Goal: Task Accomplishment & Management: Complete application form

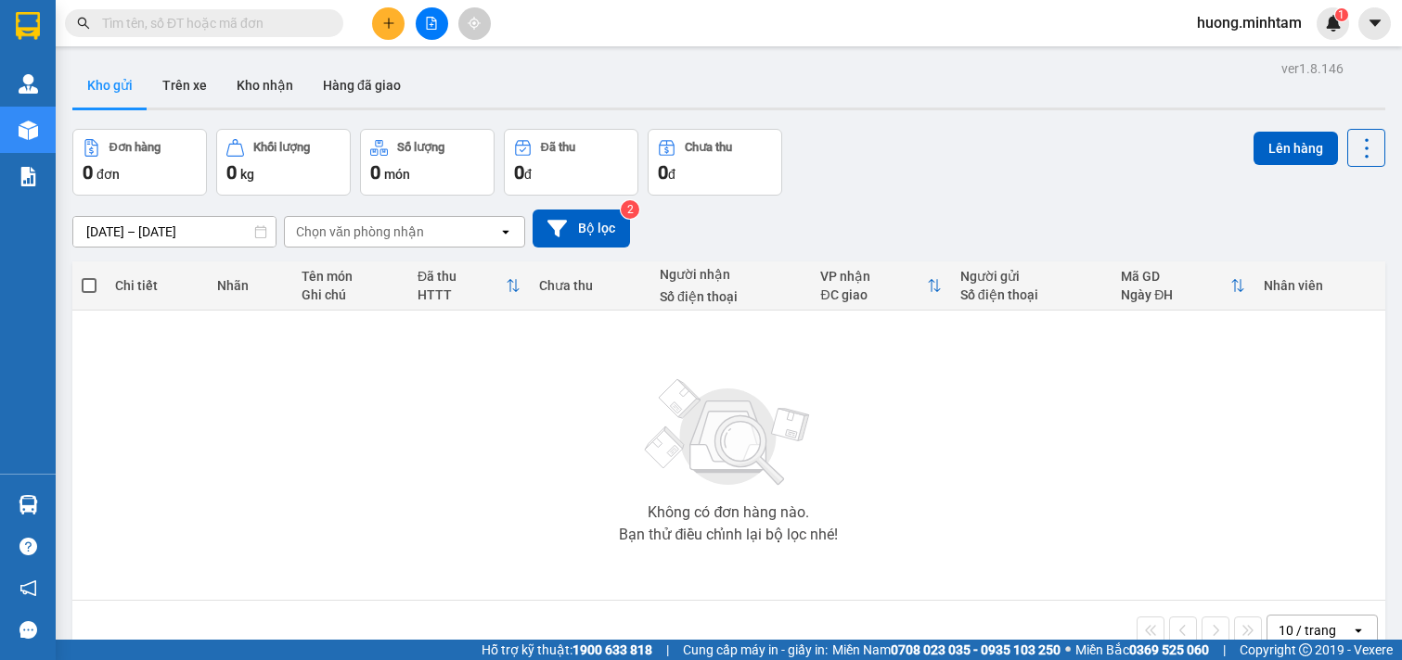
click at [396, 28] on button at bounding box center [388, 23] width 32 height 32
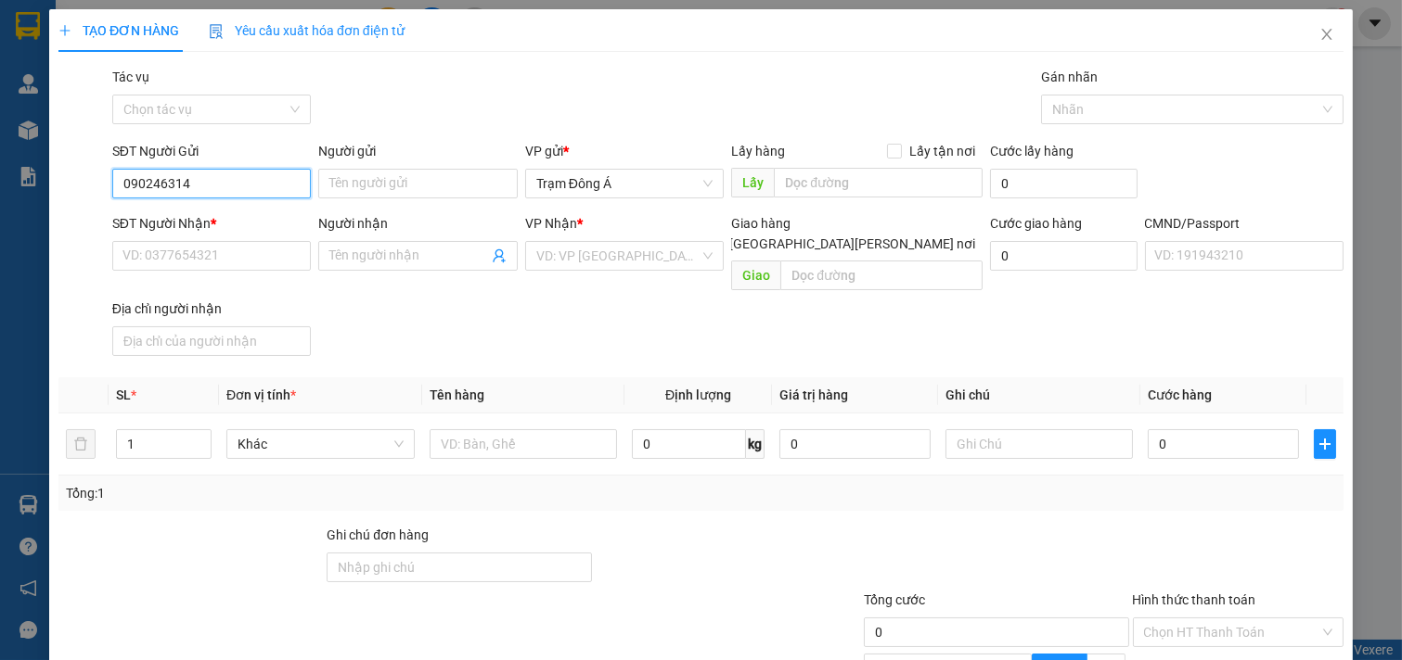
type input "0902463148"
click at [223, 221] on div "0902463148 - [PERSON_NAME]" at bounding box center [213, 221] width 183 height 20
type input "TUẤN"
type input "0938754731"
type input "NHƯ"
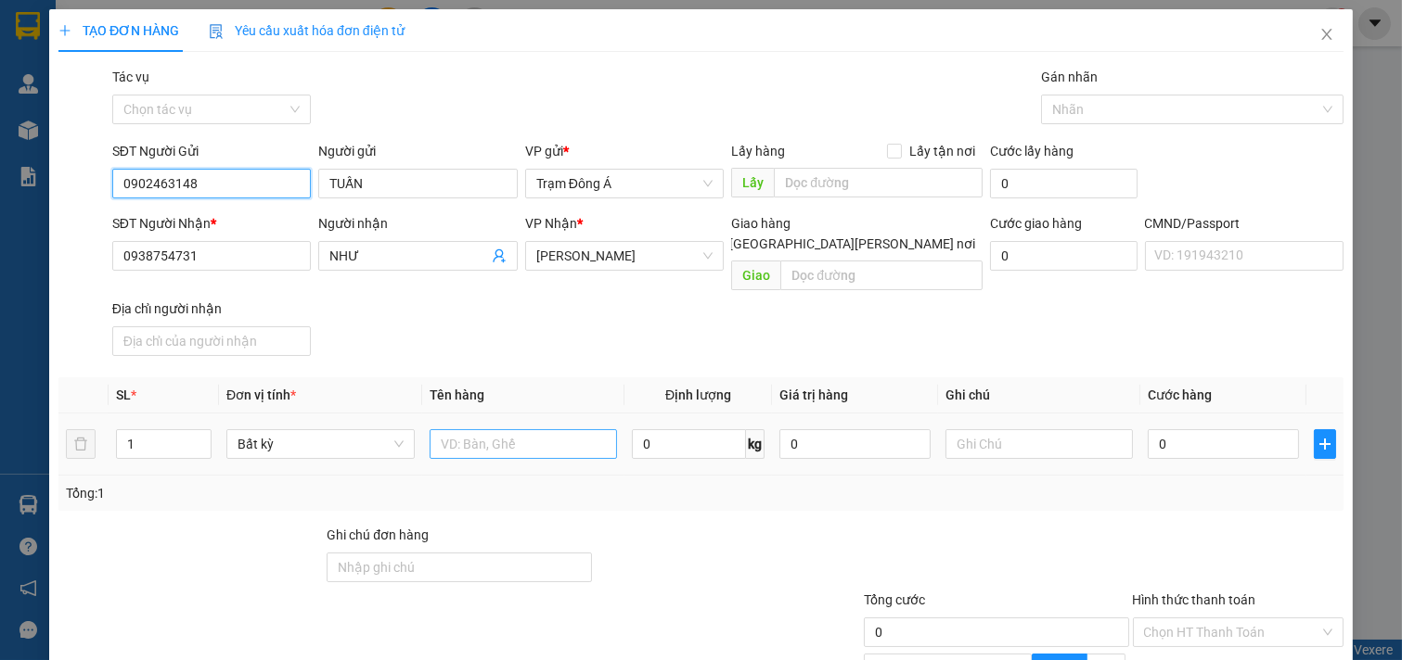
type input "0902463148"
drag, startPoint x: 437, startPoint y: 422, endPoint x: 460, endPoint y: 423, distance: 23.2
click at [442, 429] on input "text" at bounding box center [523, 444] width 188 height 30
type input "1X TRẮNG 3KG NP"
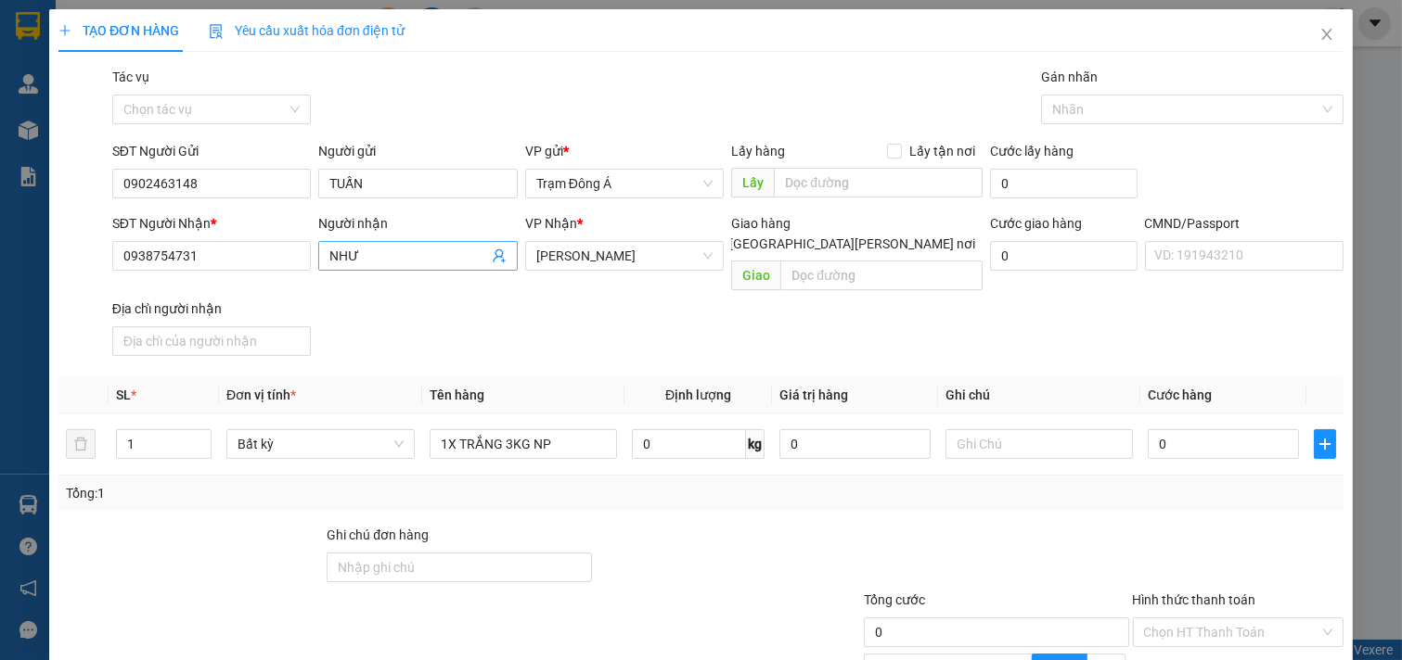
click at [494, 252] on icon "user-add" at bounding box center [499, 256] width 15 height 15
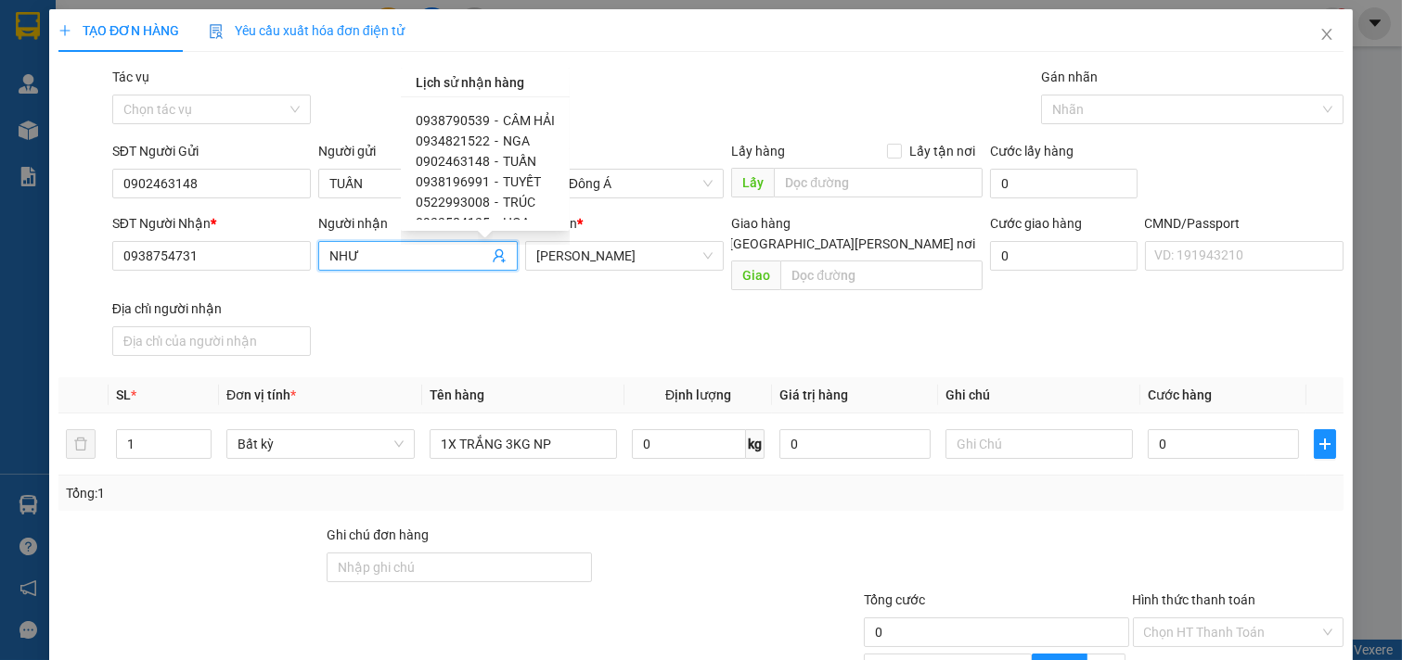
scroll to position [51, 0]
click at [461, 186] on span "0522993008" at bounding box center [453, 190] width 74 height 15
type input "0522993008"
type input "TRÚC"
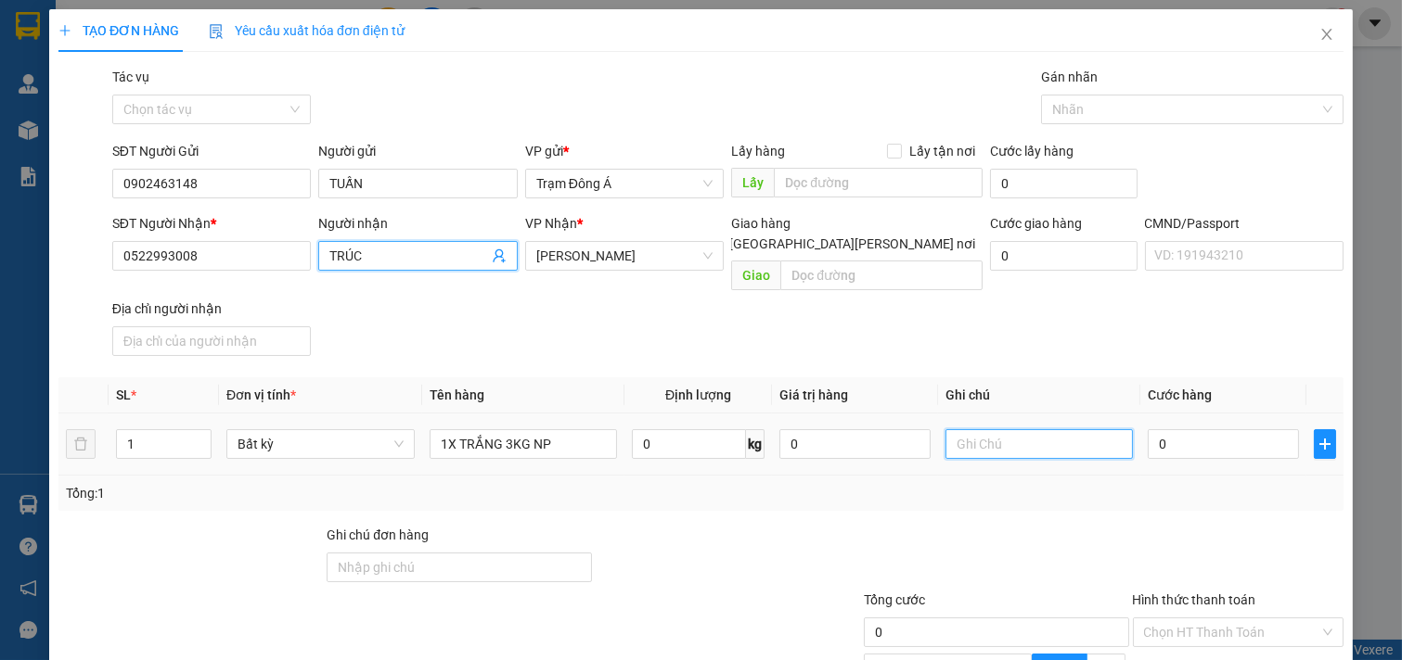
click at [976, 429] on input "text" at bounding box center [1039, 444] width 188 height 30
type input "HUONG"
type input "2"
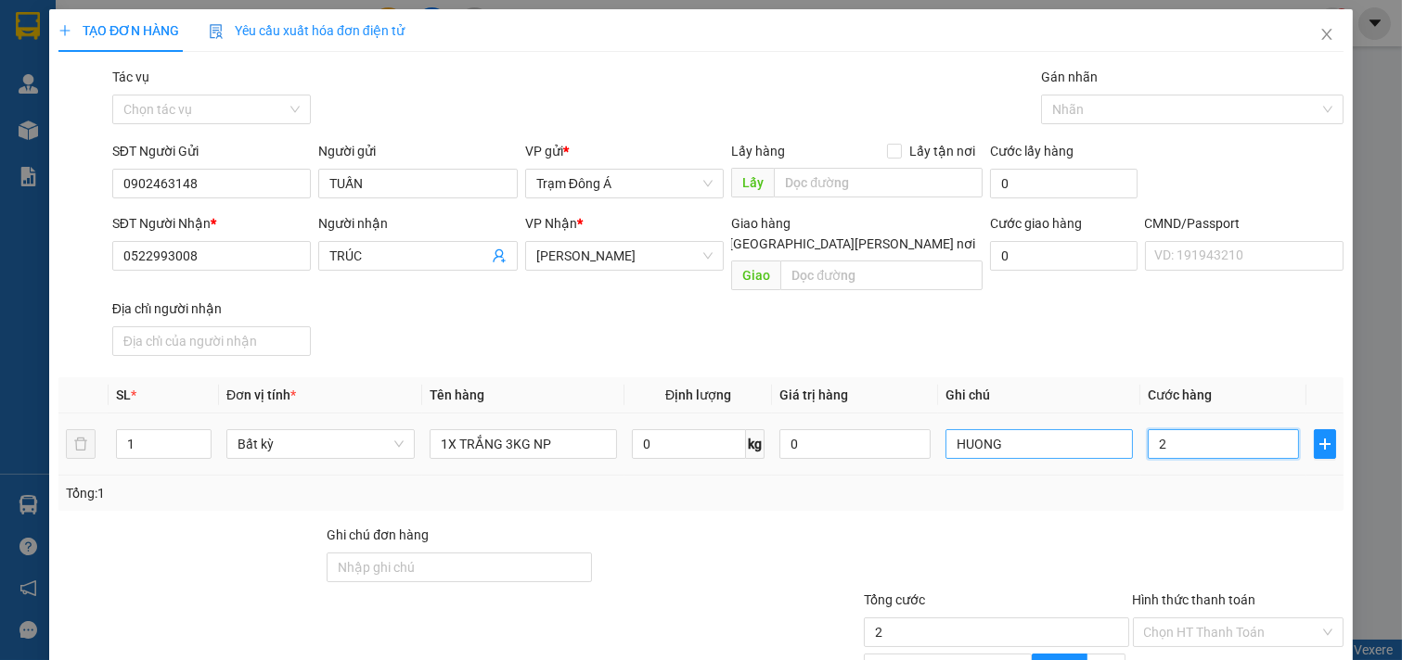
type input "20"
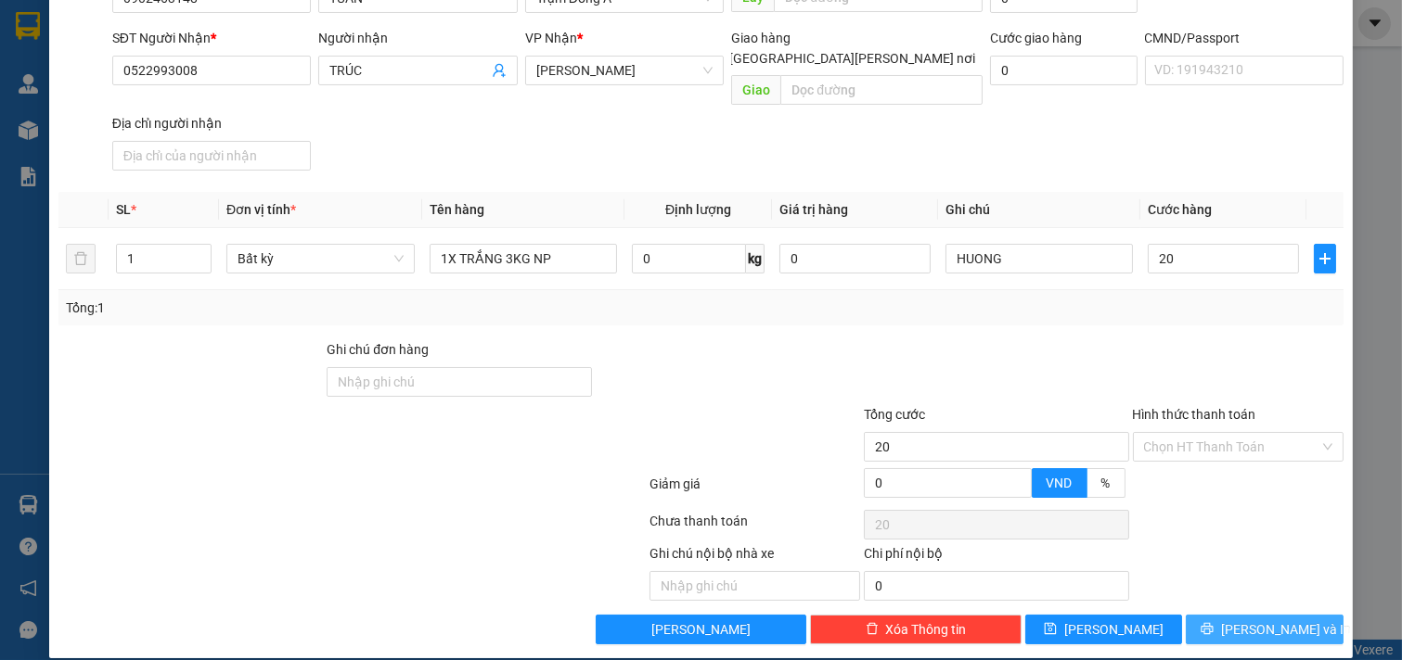
click at [1255, 620] on span "[PERSON_NAME] và In" at bounding box center [1286, 630] width 130 height 20
type input "20.000"
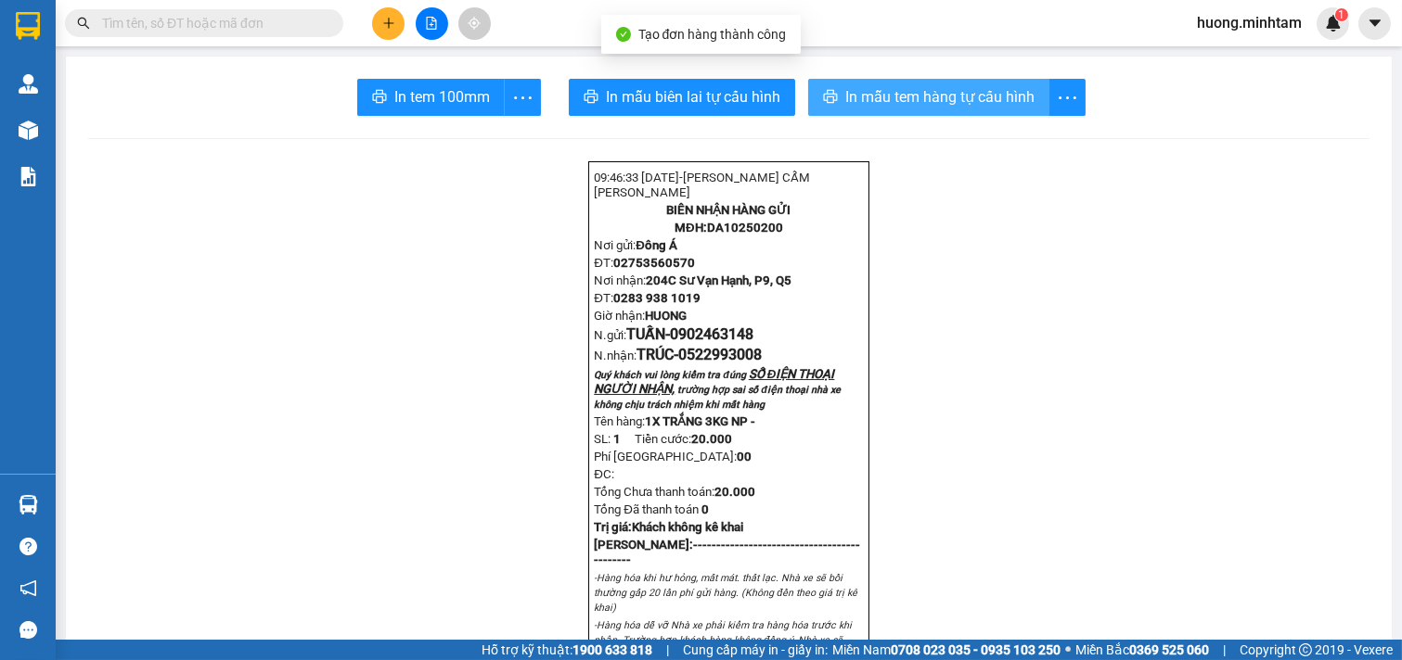
click at [907, 99] on span "In mẫu tem hàng tự cấu hình" at bounding box center [939, 96] width 189 height 23
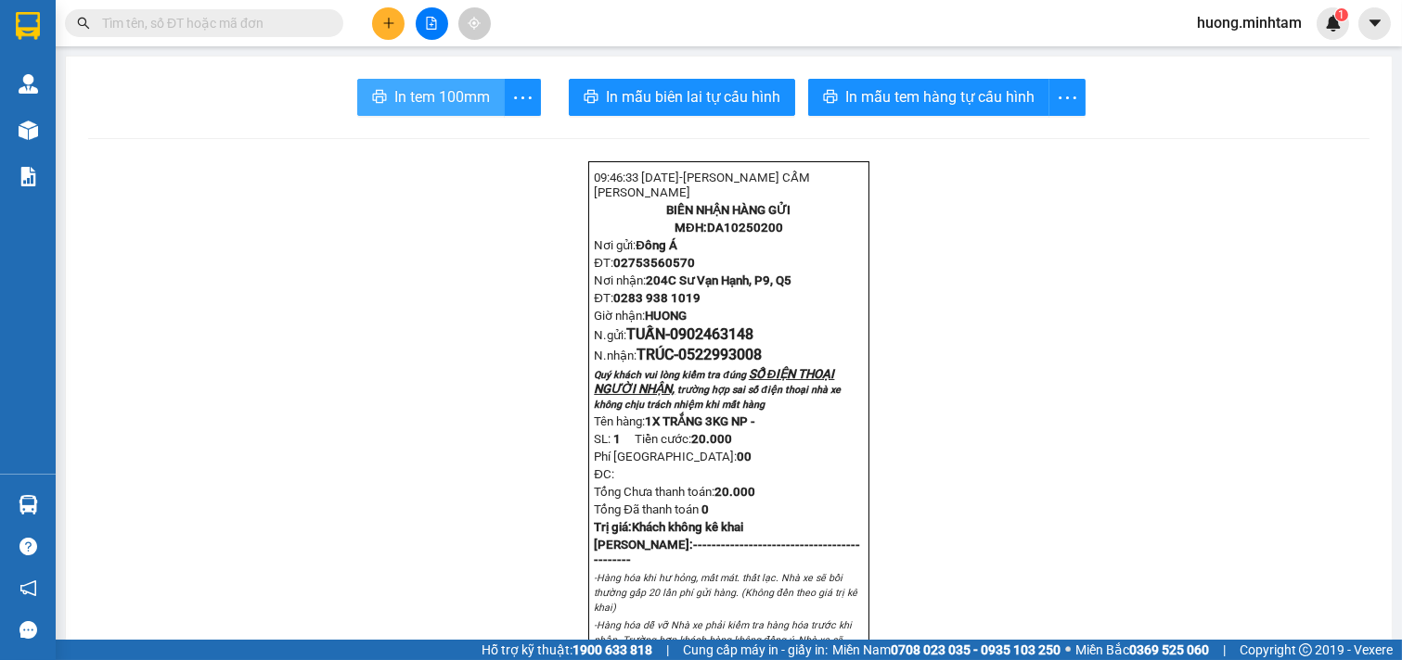
click at [409, 100] on span "In tem 100mm" at bounding box center [442, 96] width 96 height 23
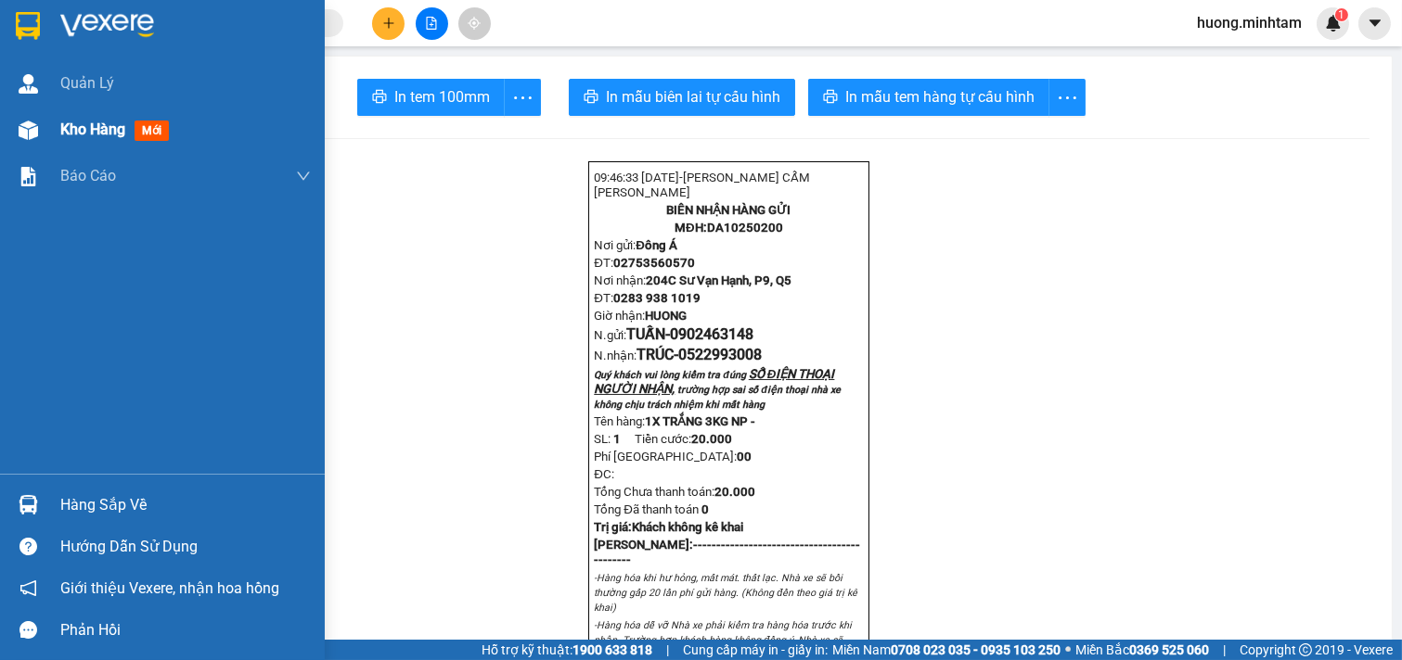
click at [115, 128] on span "Kho hàng" at bounding box center [92, 130] width 65 height 18
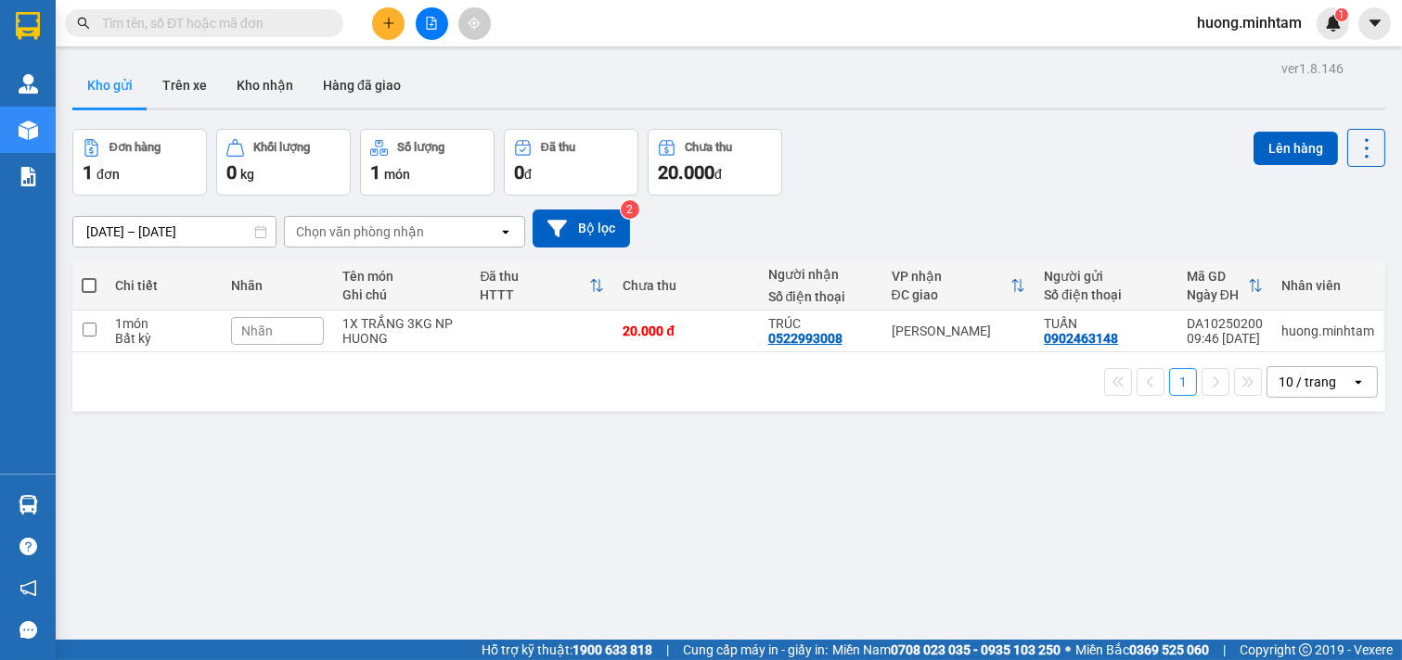
click at [798, 562] on div "ver 1.8.146 Kho gửi Trên xe [PERSON_NAME] Hàng đã [PERSON_NAME] hàng 1 đơn [PER…" at bounding box center [728, 386] width 1327 height 660
click at [757, 497] on div "ver 1.8.146 Kho gửi Trên xe [PERSON_NAME] Hàng đã [PERSON_NAME] hàng 1 đơn [PER…" at bounding box center [728, 386] width 1327 height 660
drag, startPoint x: 386, startPoint y: 28, endPoint x: 625, endPoint y: 653, distance: 669.5
click at [719, 660] on html "Kết quả [PERSON_NAME] ( 79 ) Bộ lọc Mã ĐH Trạng thái Món hàng Tổng [PERSON_NAME…" at bounding box center [701, 330] width 1402 height 660
click at [102, 335] on td at bounding box center [88, 332] width 33 height 42
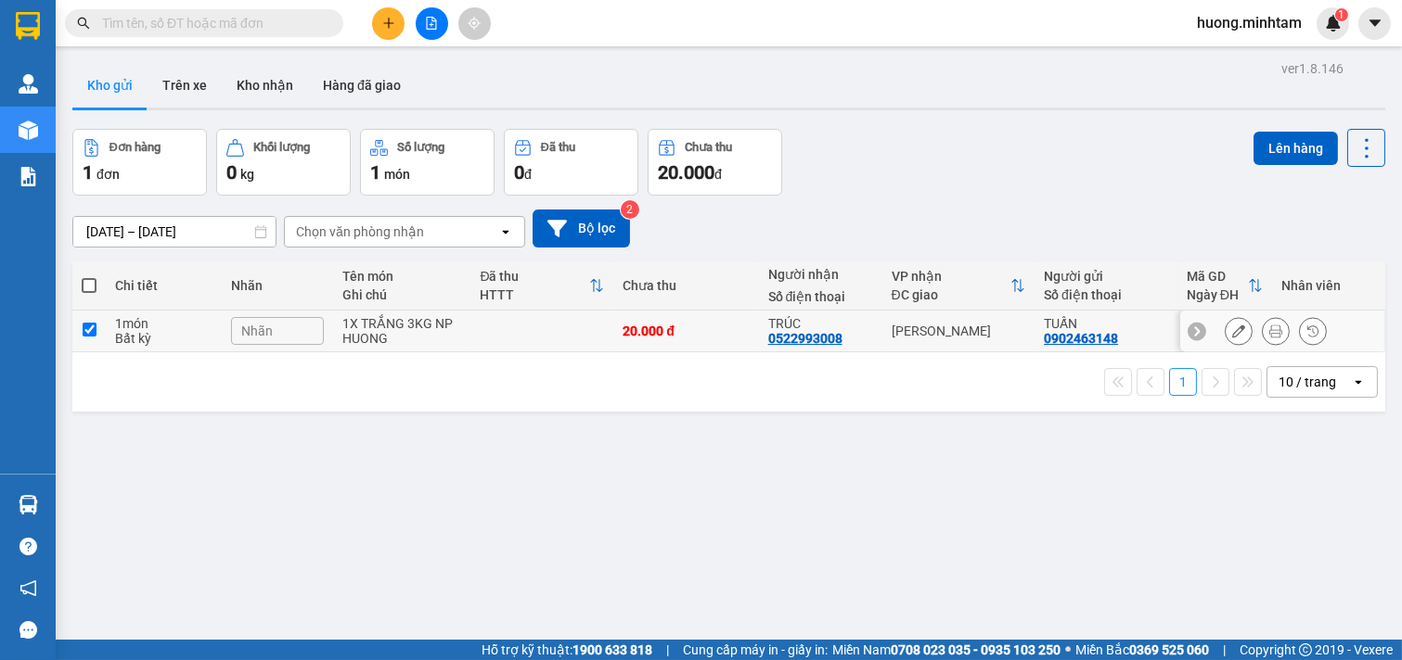
checkbox input "true"
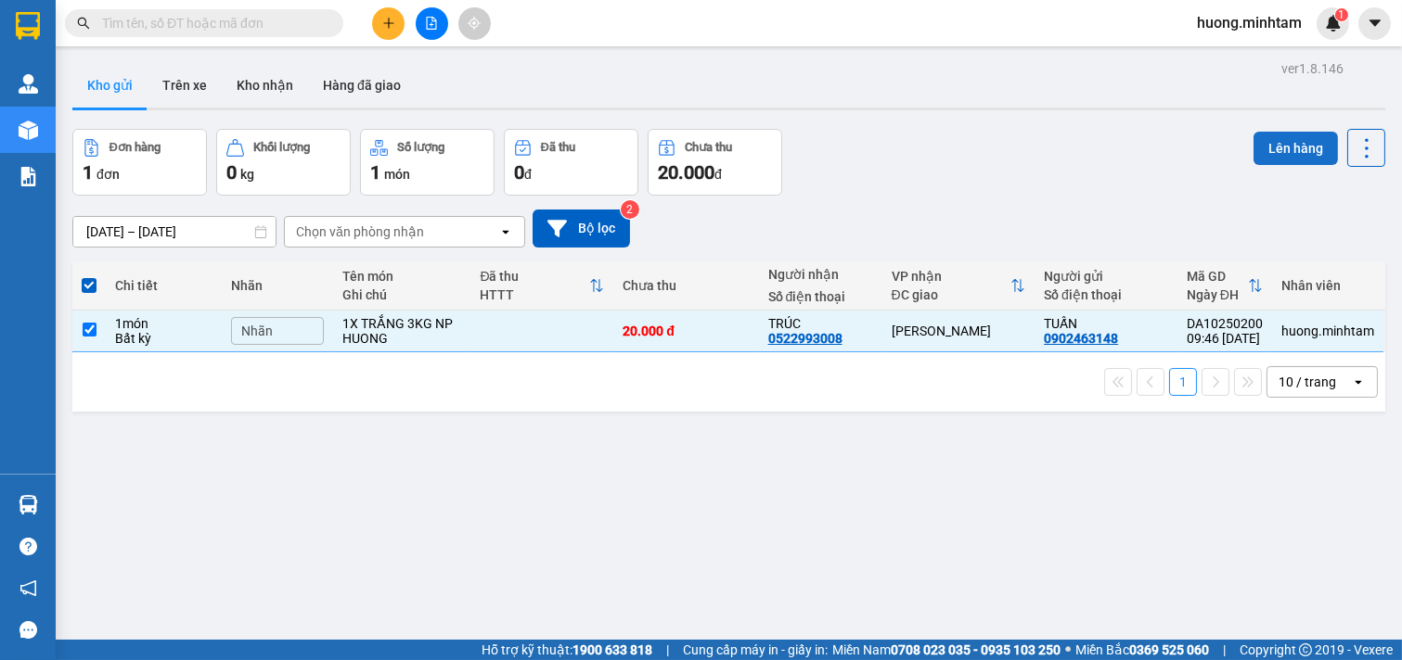
click at [1266, 140] on button "Lên hàng" at bounding box center [1295, 148] width 84 height 33
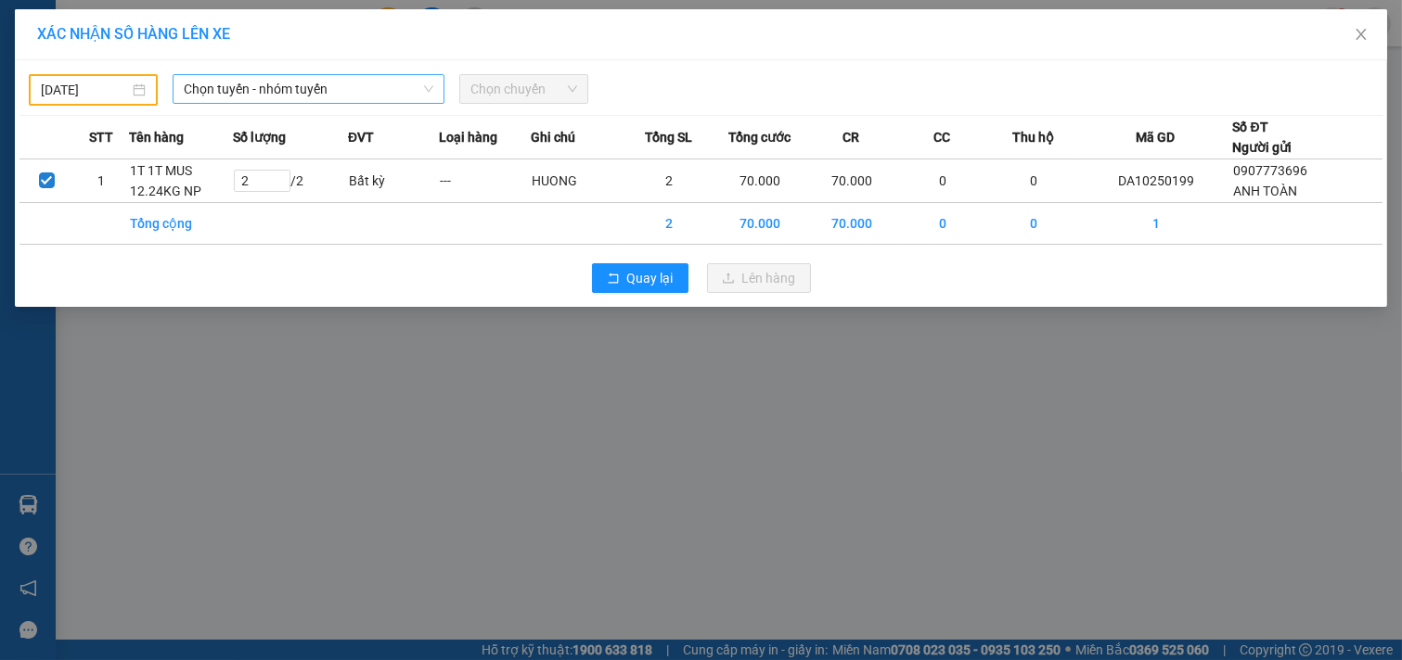
click at [376, 74] on div "Chọn tuyến - nhóm tuyến" at bounding box center [309, 89] width 272 height 30
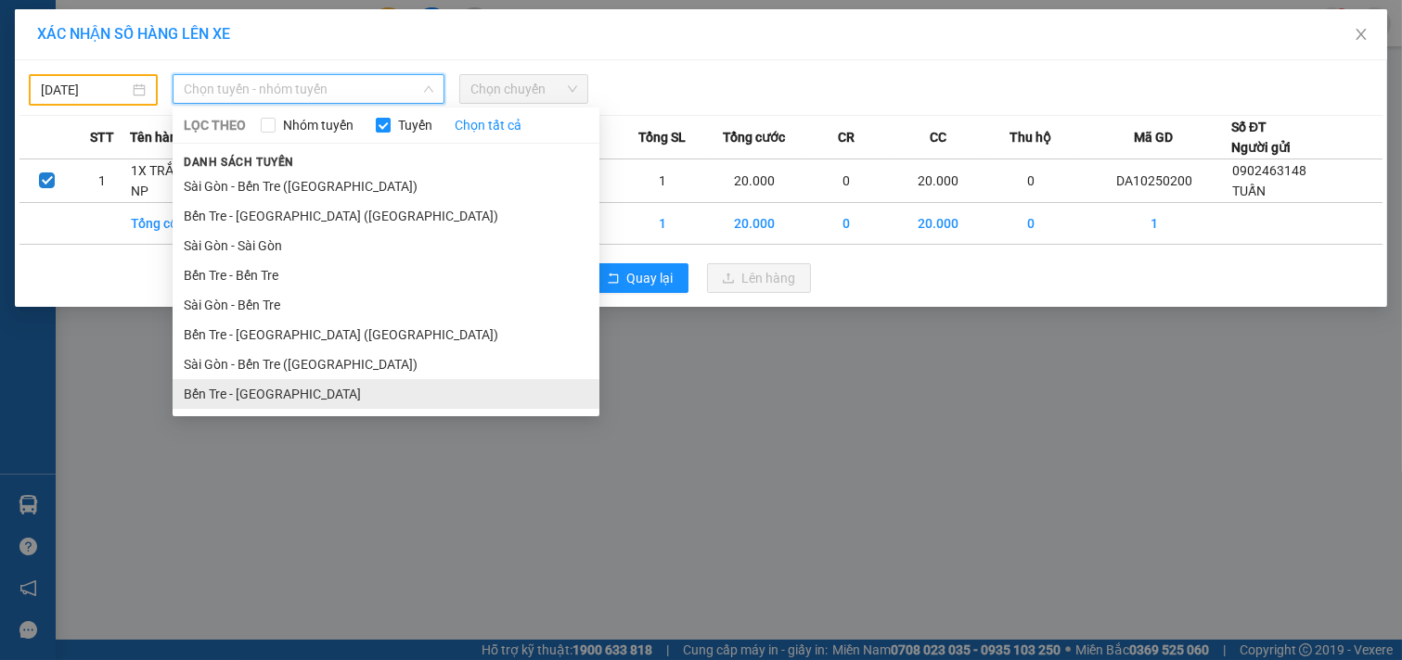
click at [273, 392] on li "Bến Tre - [GEOGRAPHIC_DATA]" at bounding box center [386, 394] width 427 height 30
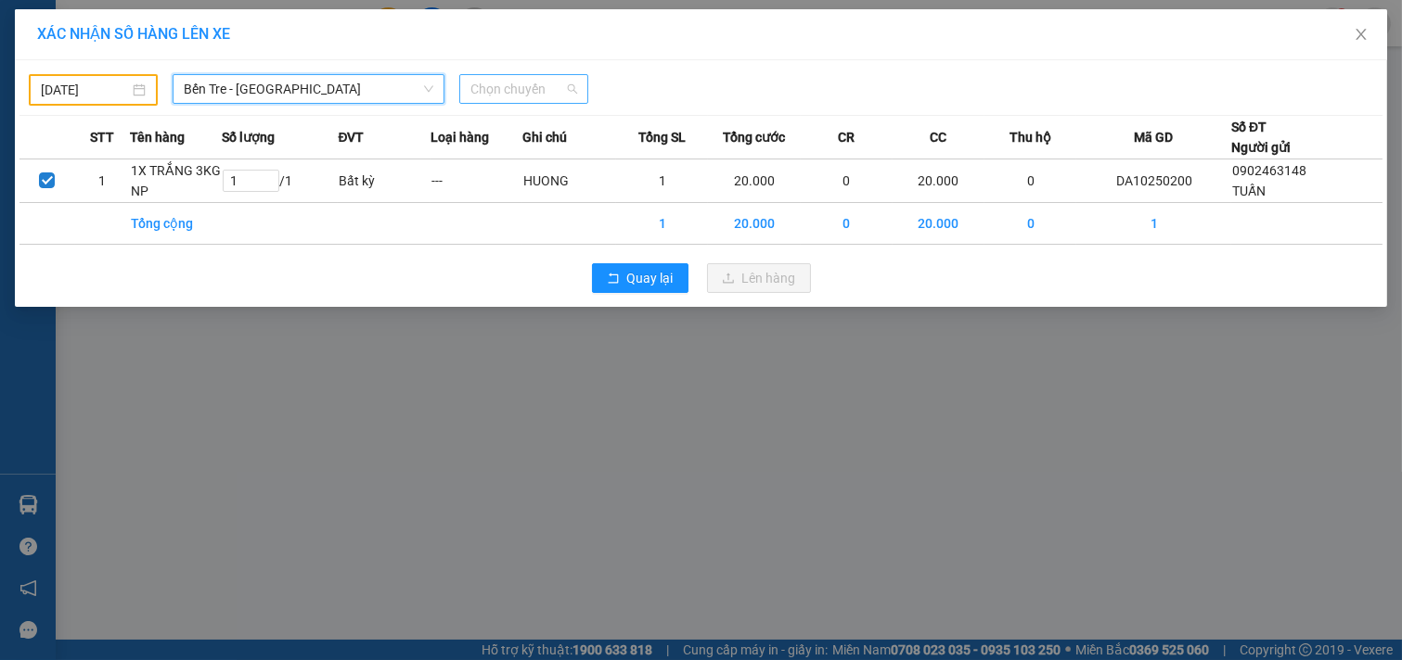
click at [579, 90] on div "Chọn chuyến" at bounding box center [523, 89] width 129 height 30
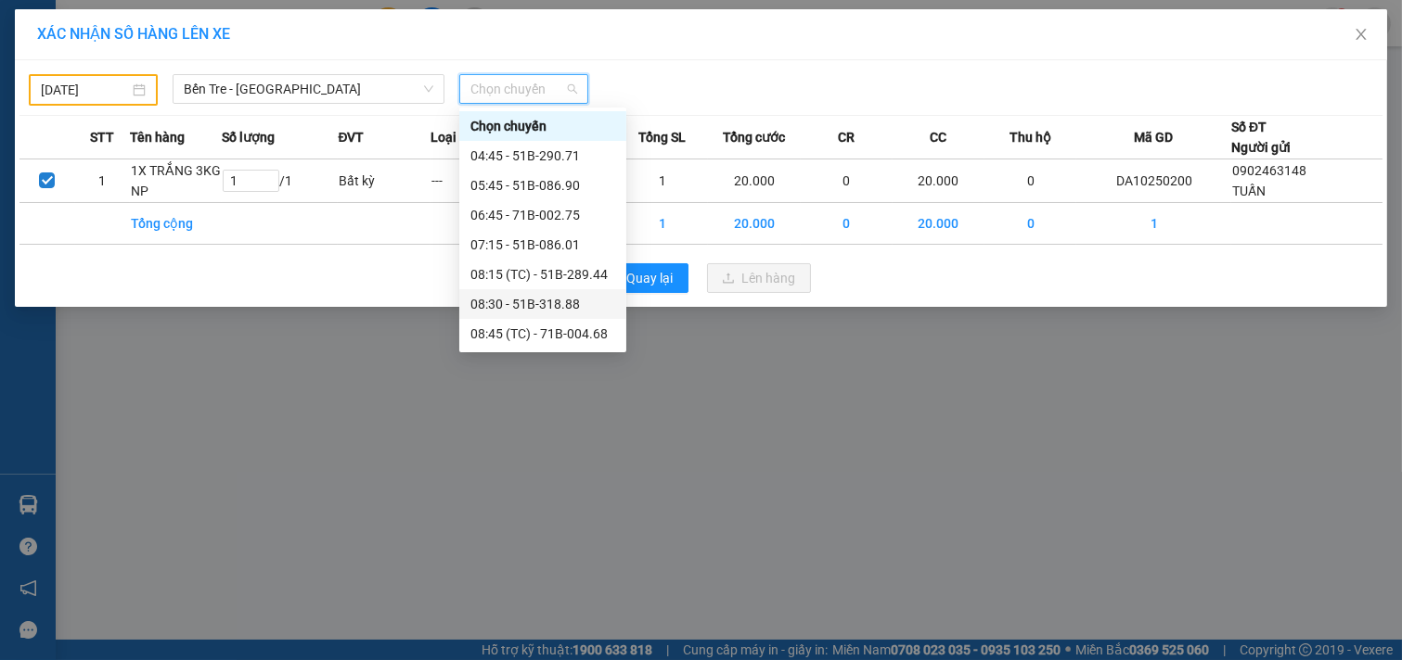
scroll to position [103, 0]
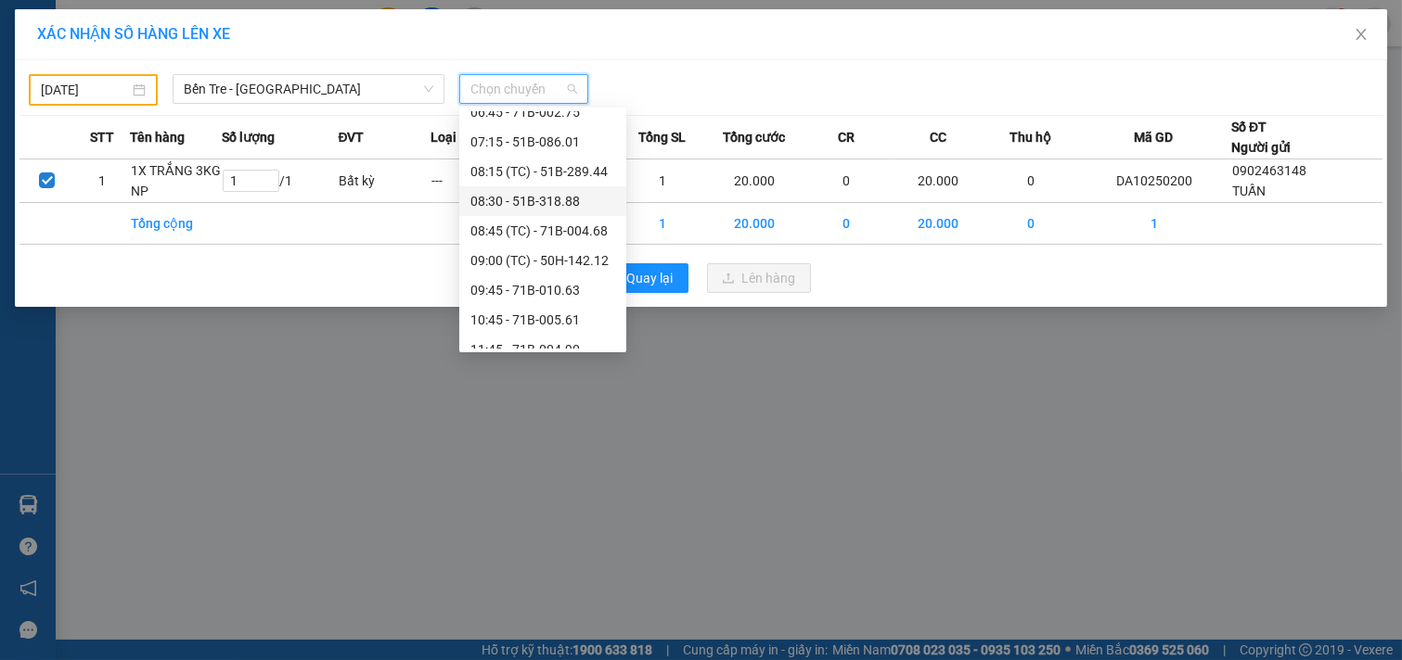
click at [541, 289] on div "09:45 - 71B-010.63" at bounding box center [542, 290] width 145 height 20
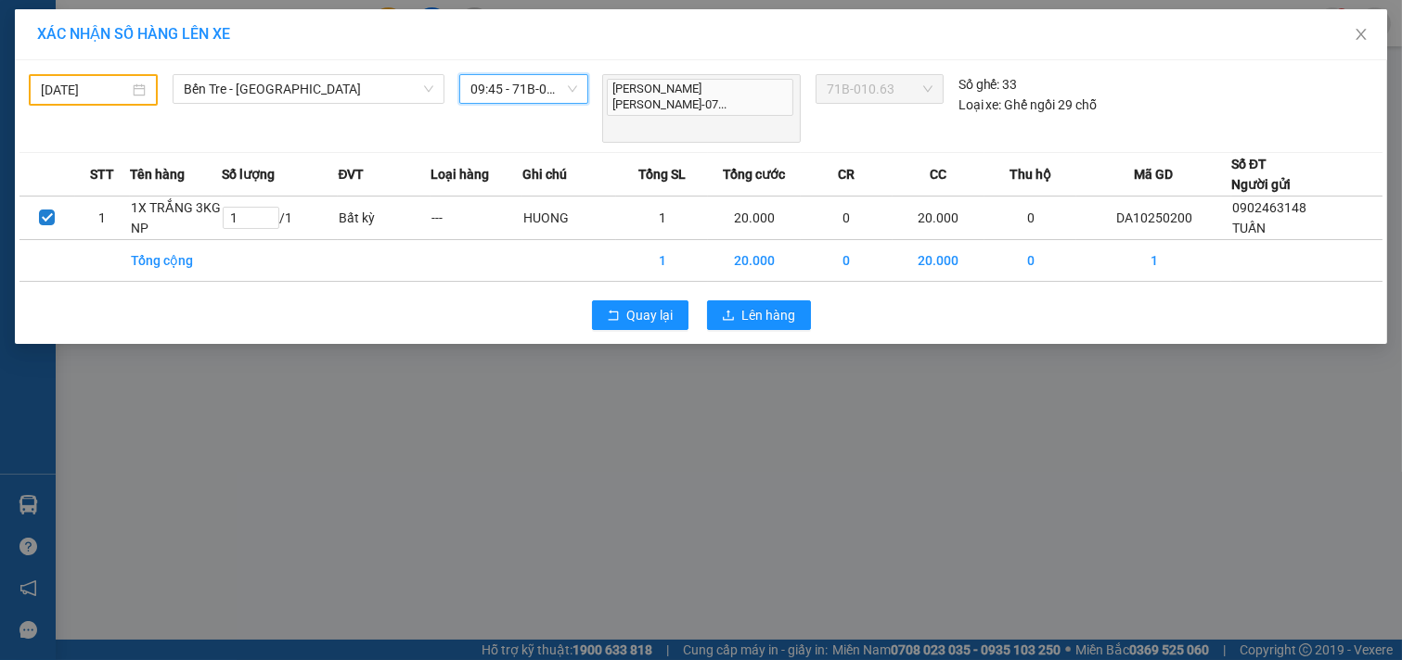
click at [118, 97] on input "[DATE]" at bounding box center [85, 90] width 88 height 20
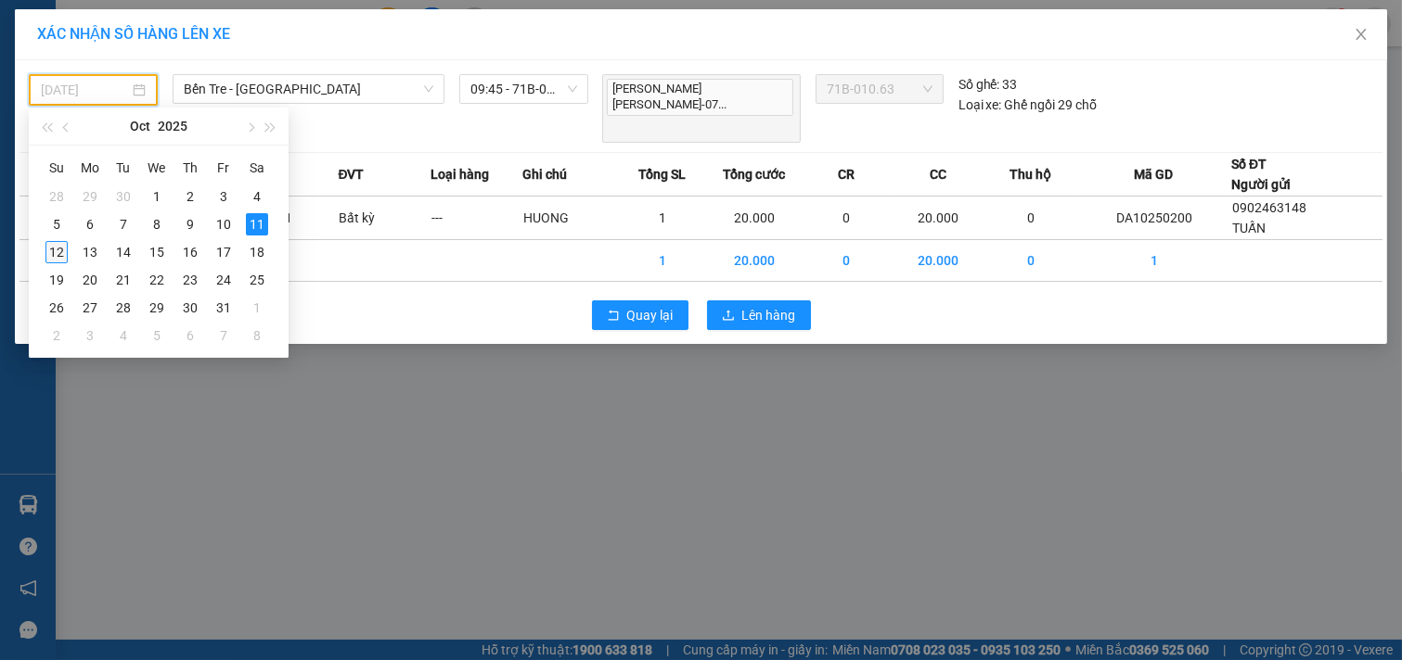
click at [62, 251] on div "12" at bounding box center [56, 252] width 22 height 22
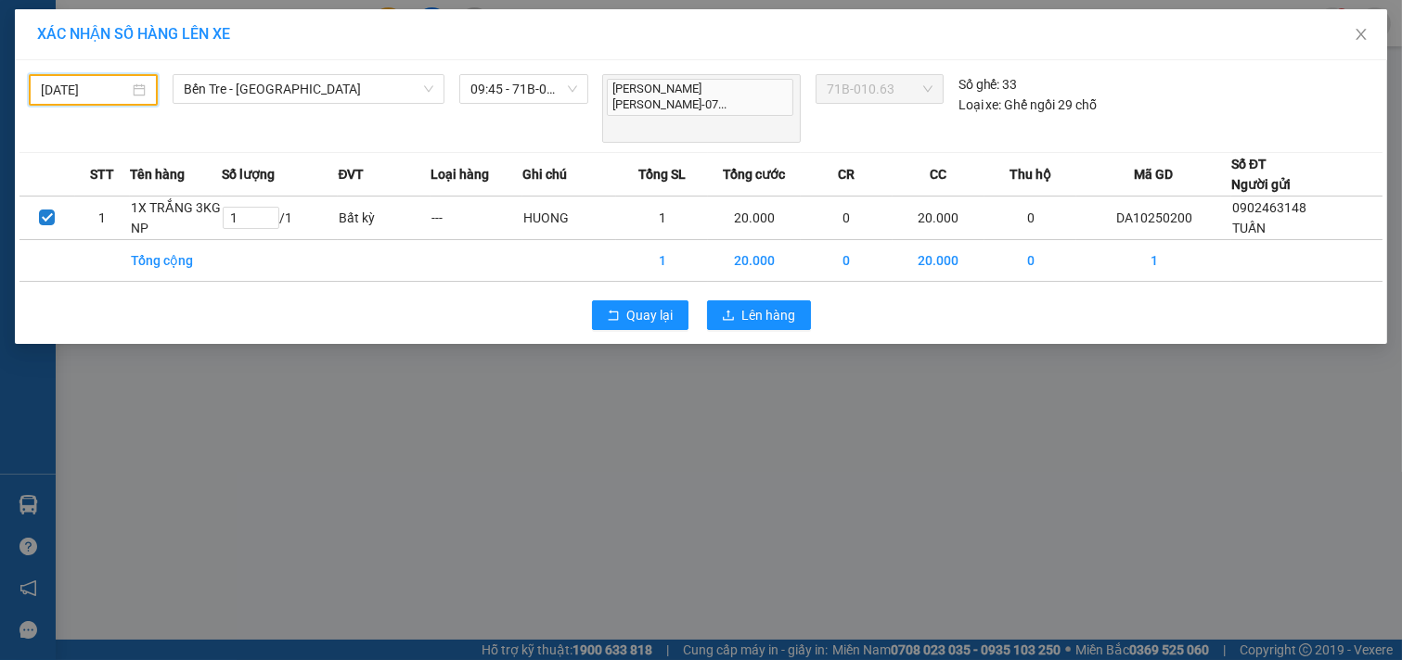
type input "[DATE]"
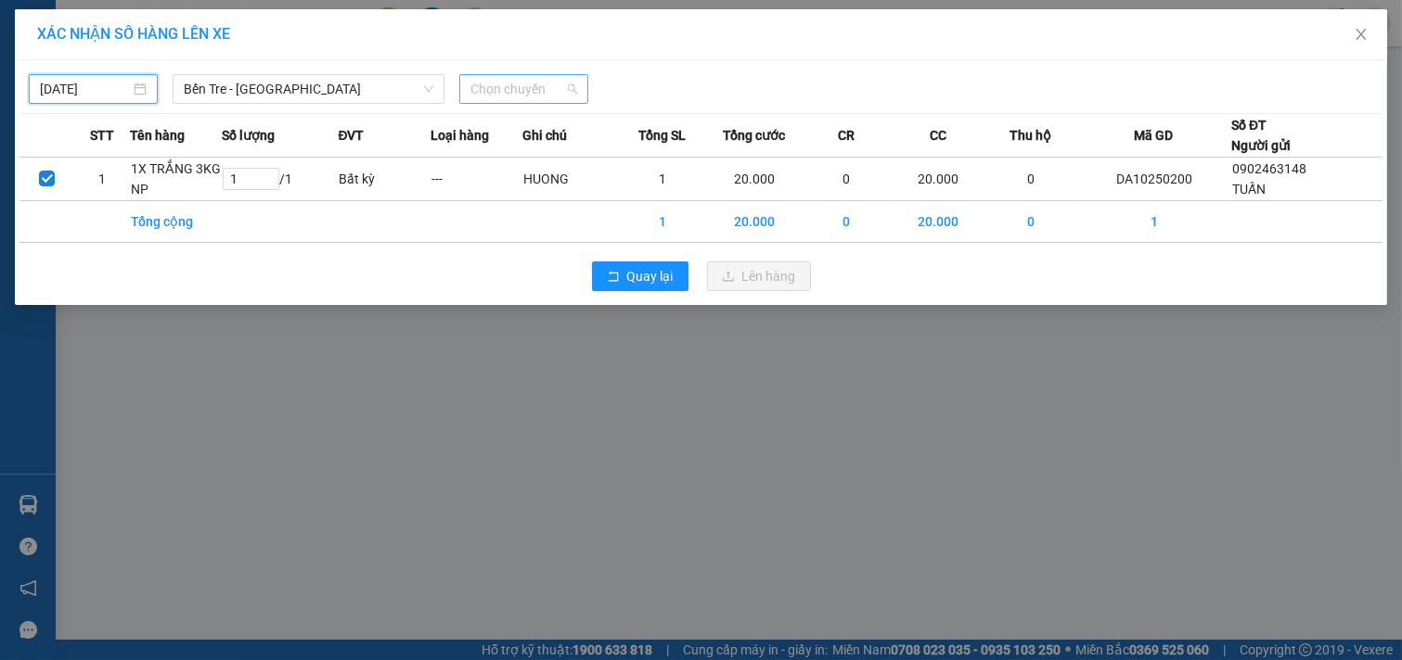
scroll to position [0, 0]
click at [544, 89] on span "Chọn chuyến" at bounding box center [523, 89] width 107 height 28
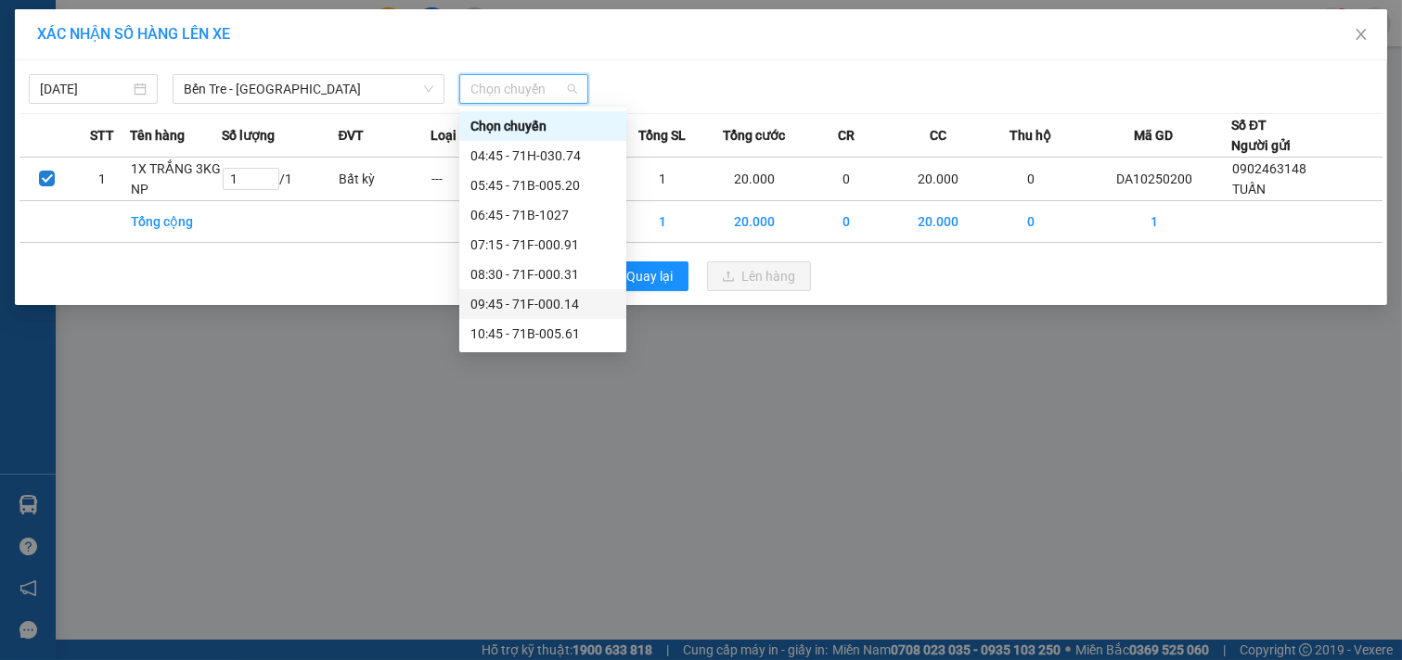
click at [532, 306] on div "09:45 - 71F-000.14" at bounding box center [542, 304] width 145 height 20
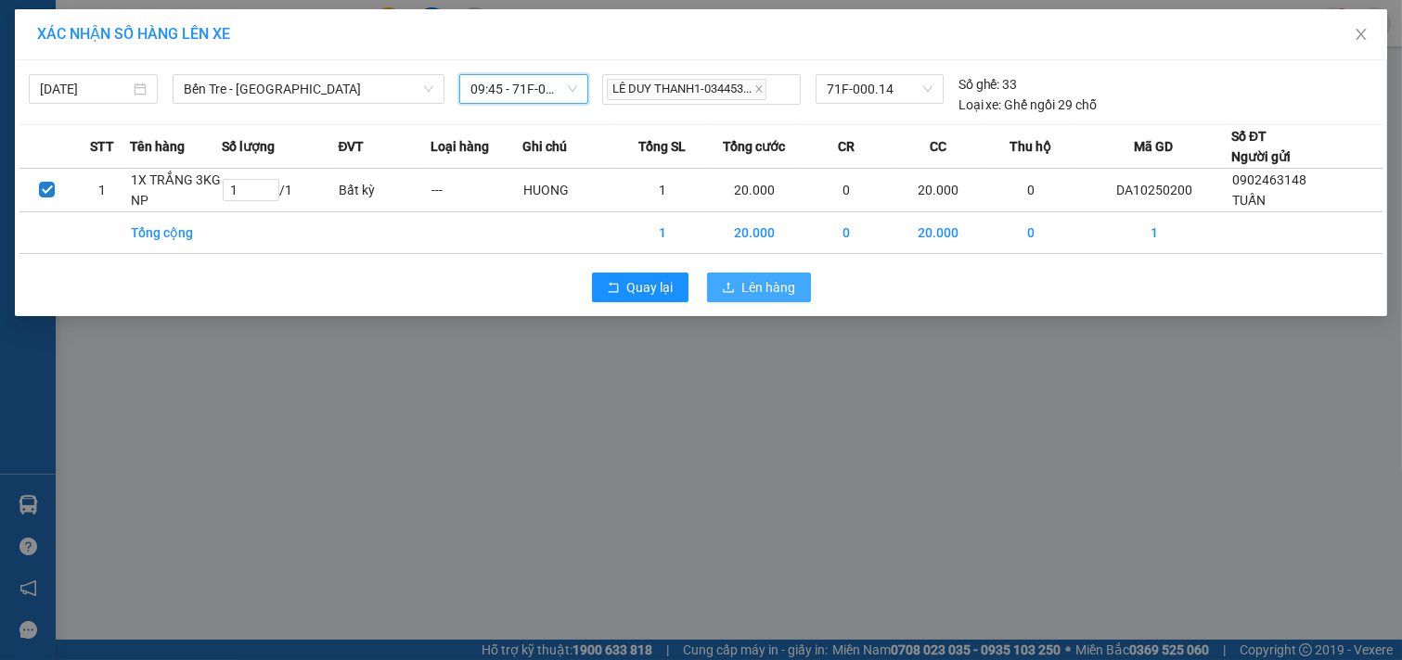
click at [762, 299] on button "Lên hàng" at bounding box center [759, 288] width 104 height 30
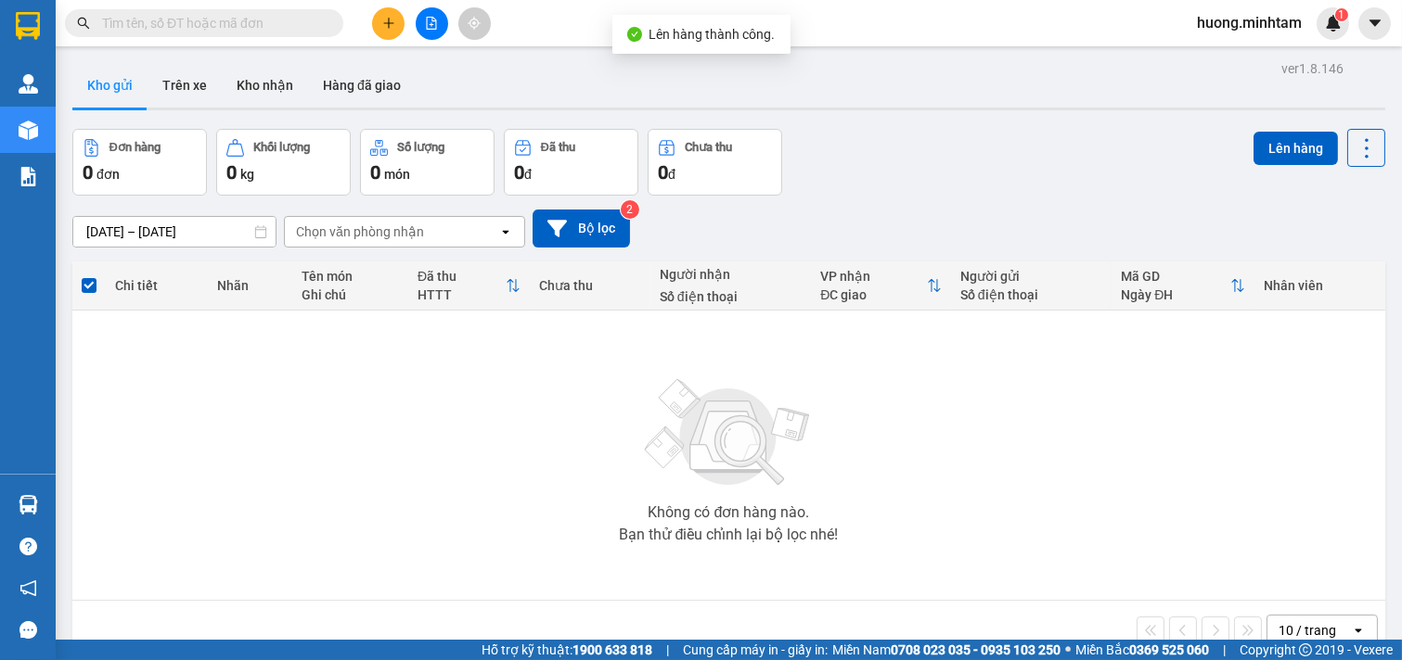
click at [392, 24] on icon "plus" at bounding box center [388, 23] width 13 height 13
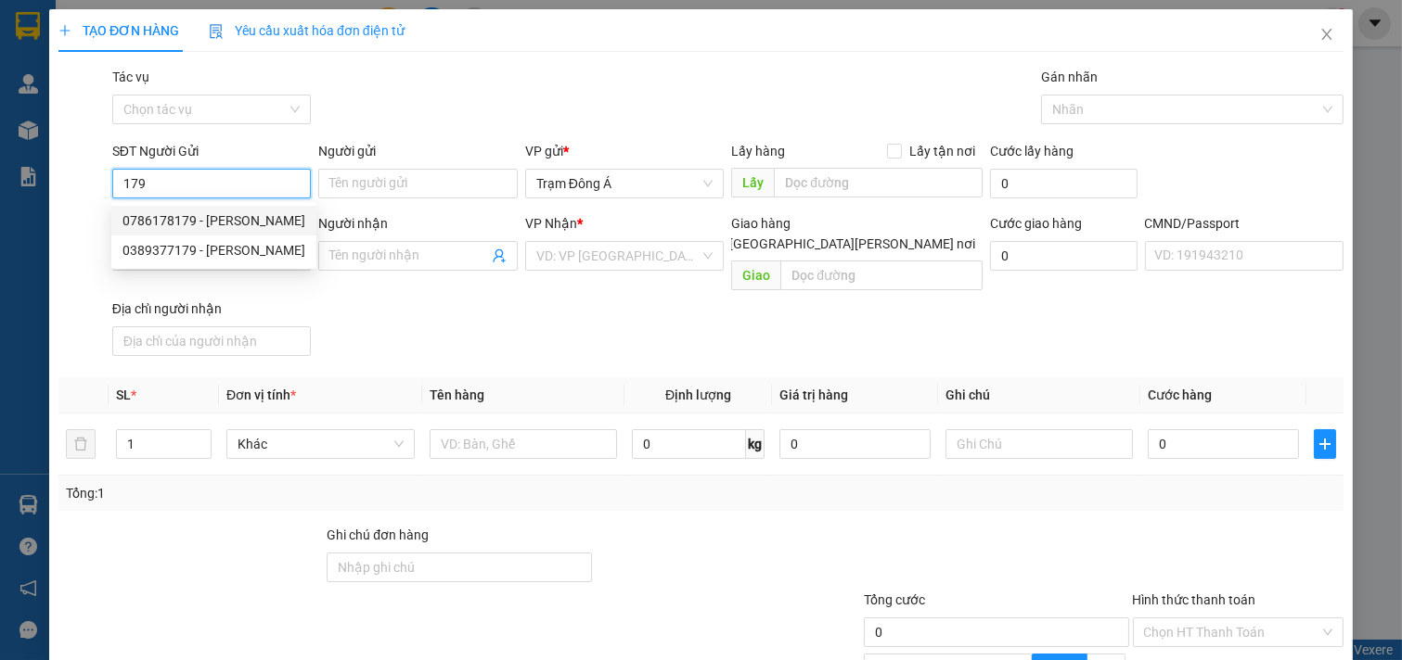
drag, startPoint x: 169, startPoint y: 190, endPoint x: 78, endPoint y: 201, distance: 91.6
click at [78, 201] on div "SĐT Người Gửi 179 Người gửi Tên người gửi VP gửi * [PERSON_NAME] Á Lấy hàng Lấ…" at bounding box center [701, 173] width 1288 height 65
click at [159, 214] on div "0817596789 - [PERSON_NAME]" at bounding box center [213, 221] width 183 height 20
type input "0817596789"
type input "TUẤN ANH"
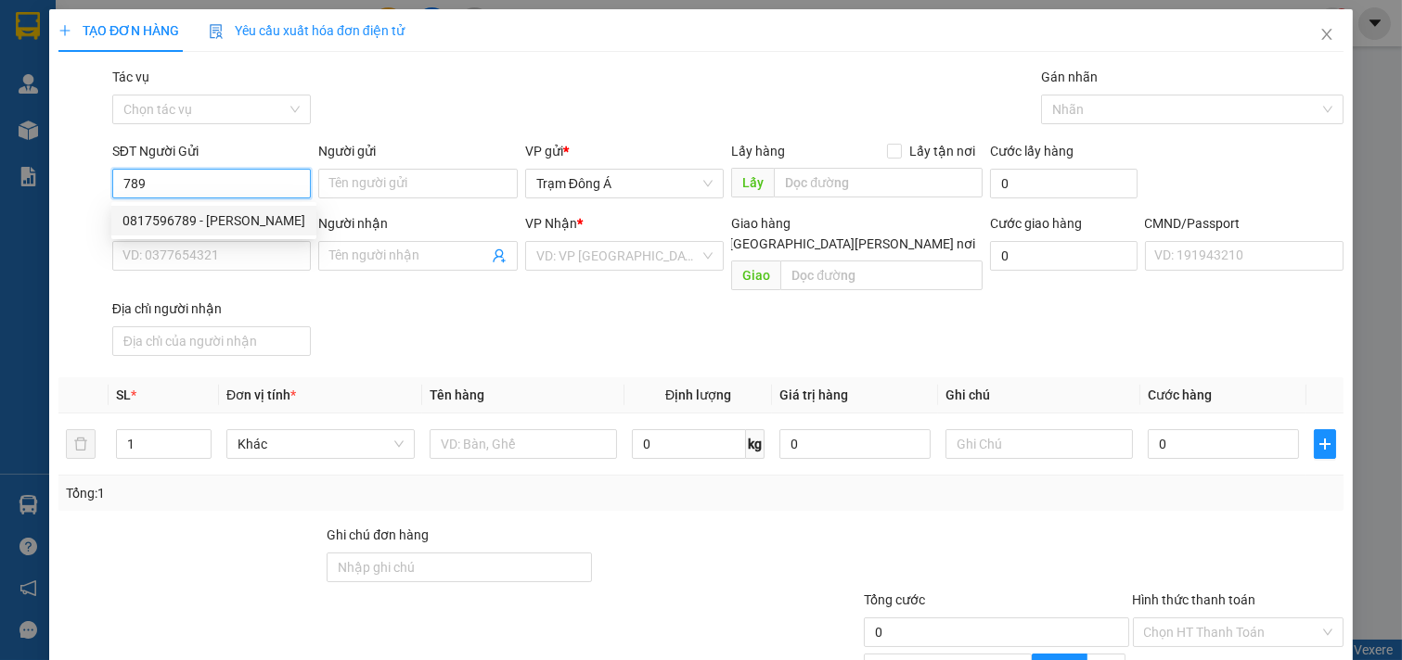
type input "0902845661"
type input "NGỌC"
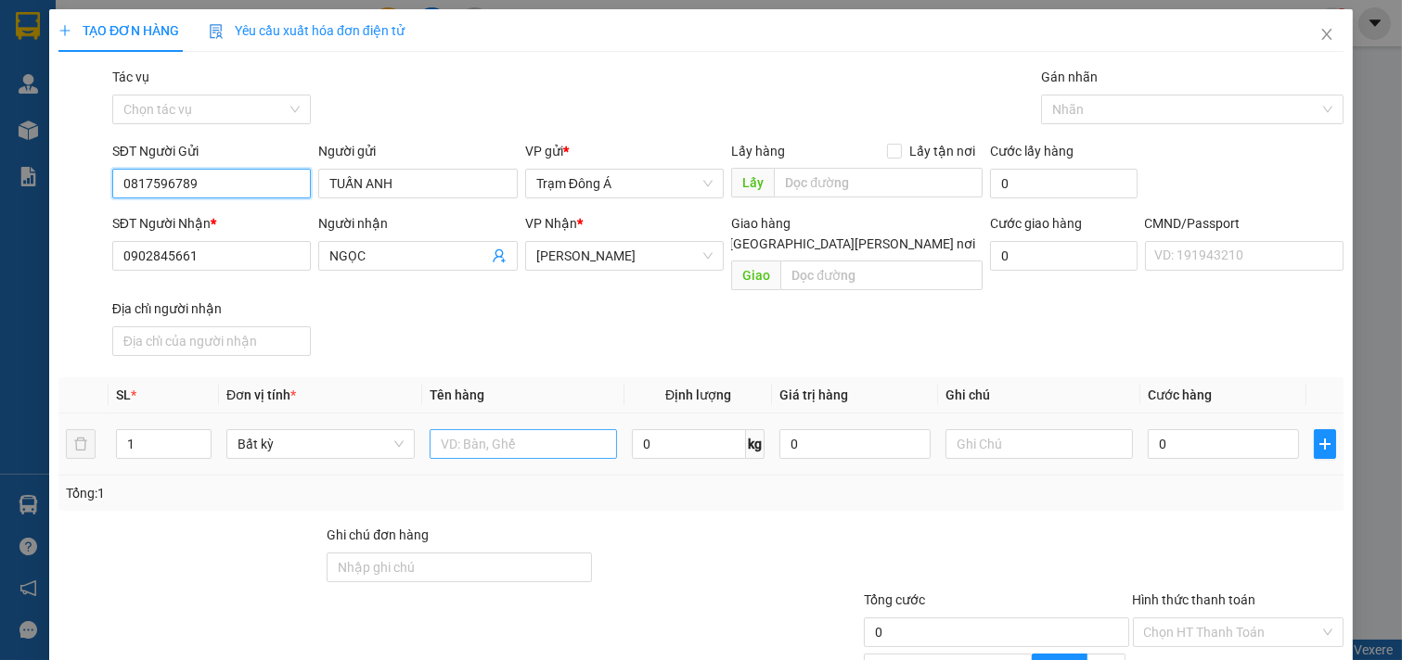
type input "0817596789"
click at [465, 429] on input "text" at bounding box center [523, 444] width 188 height 30
type input "1T MUS 12KG NP (Đl)"
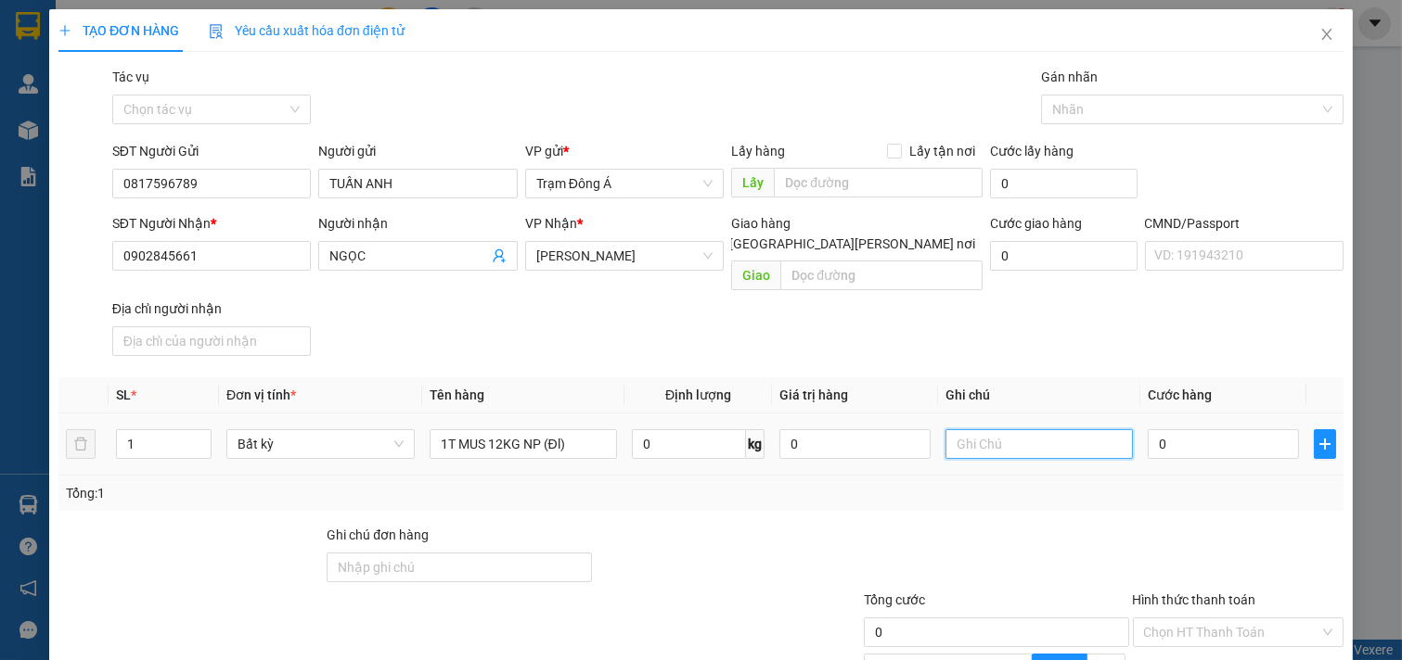
click at [960, 429] on input "text" at bounding box center [1039, 444] width 188 height 30
type input "HUONG"
type input "3"
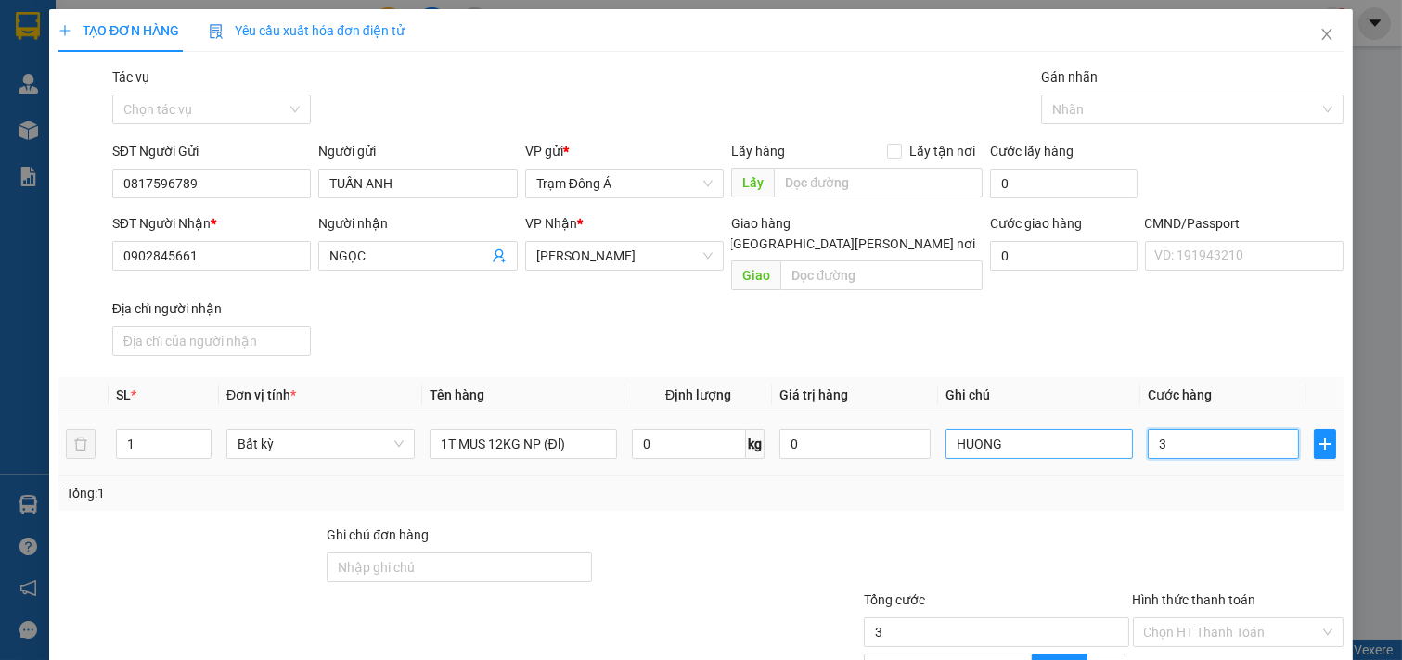
type input "30"
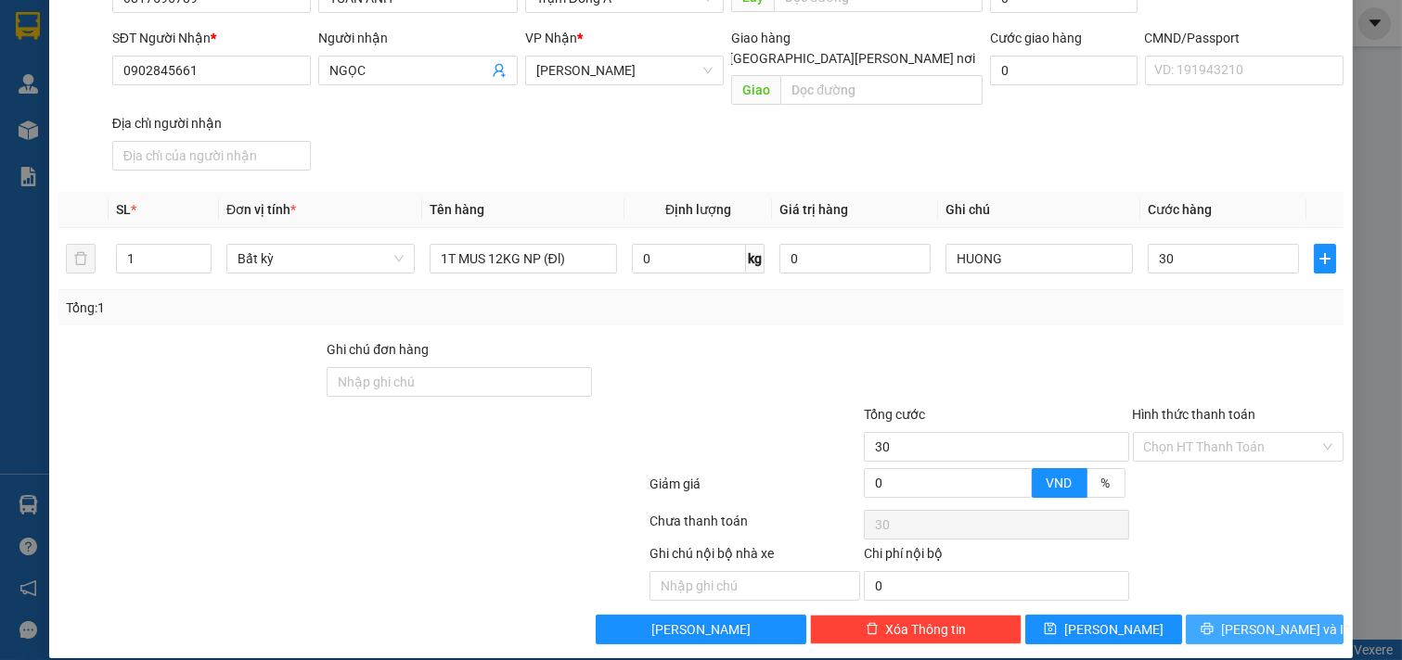
type input "30.000"
click at [1244, 620] on span "[PERSON_NAME] và In" at bounding box center [1286, 630] width 130 height 20
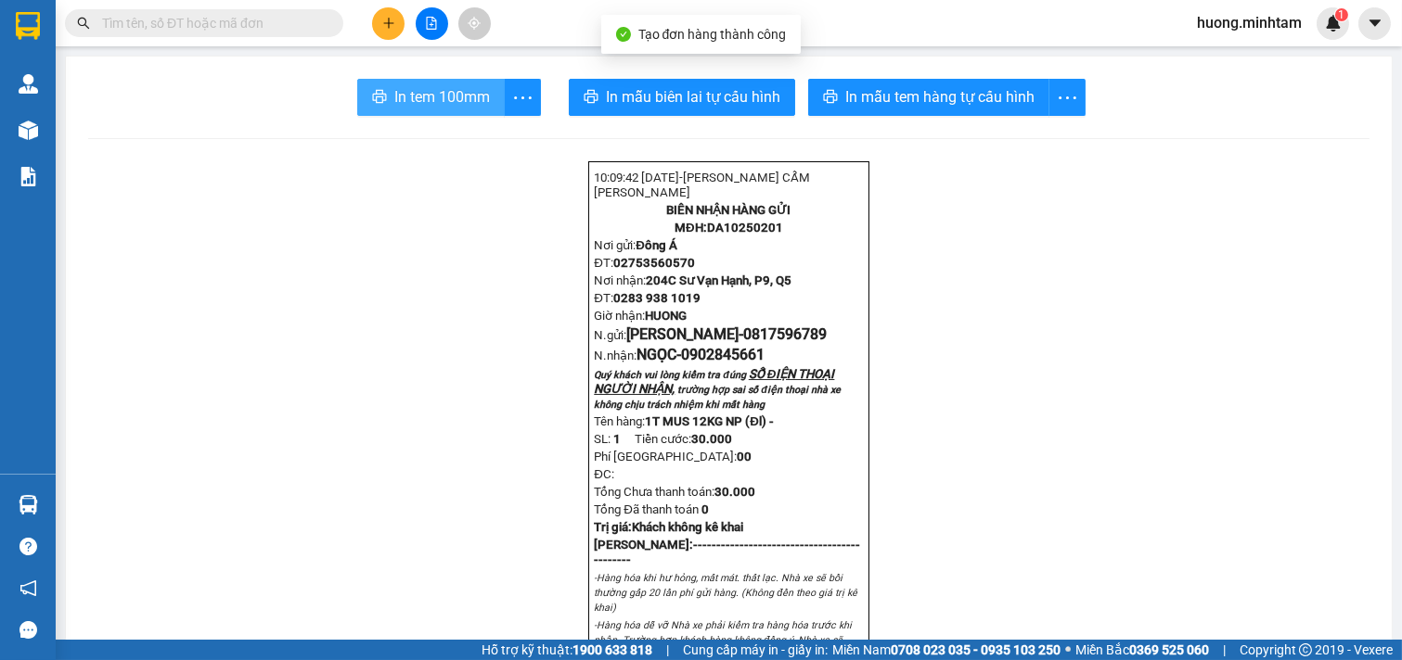
click at [422, 109] on button "In tem 100mm" at bounding box center [430, 97] width 147 height 37
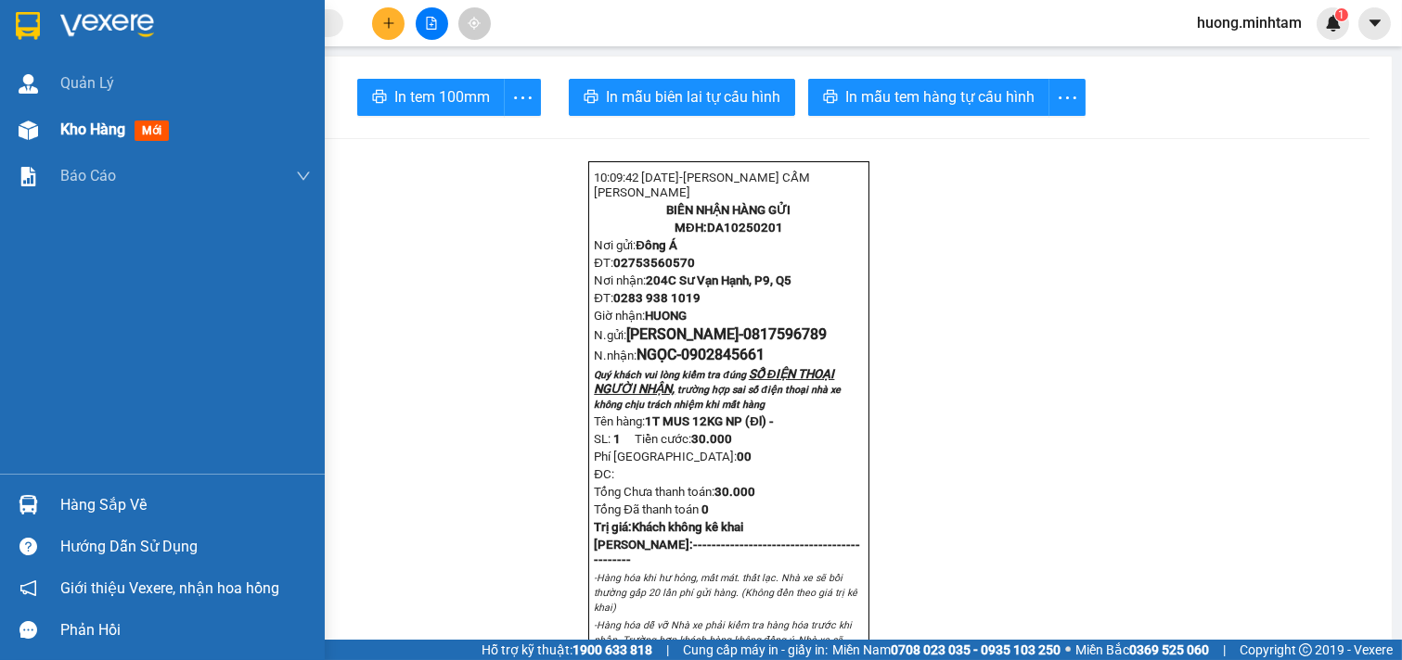
click at [81, 126] on span "Kho hàng" at bounding box center [92, 130] width 65 height 18
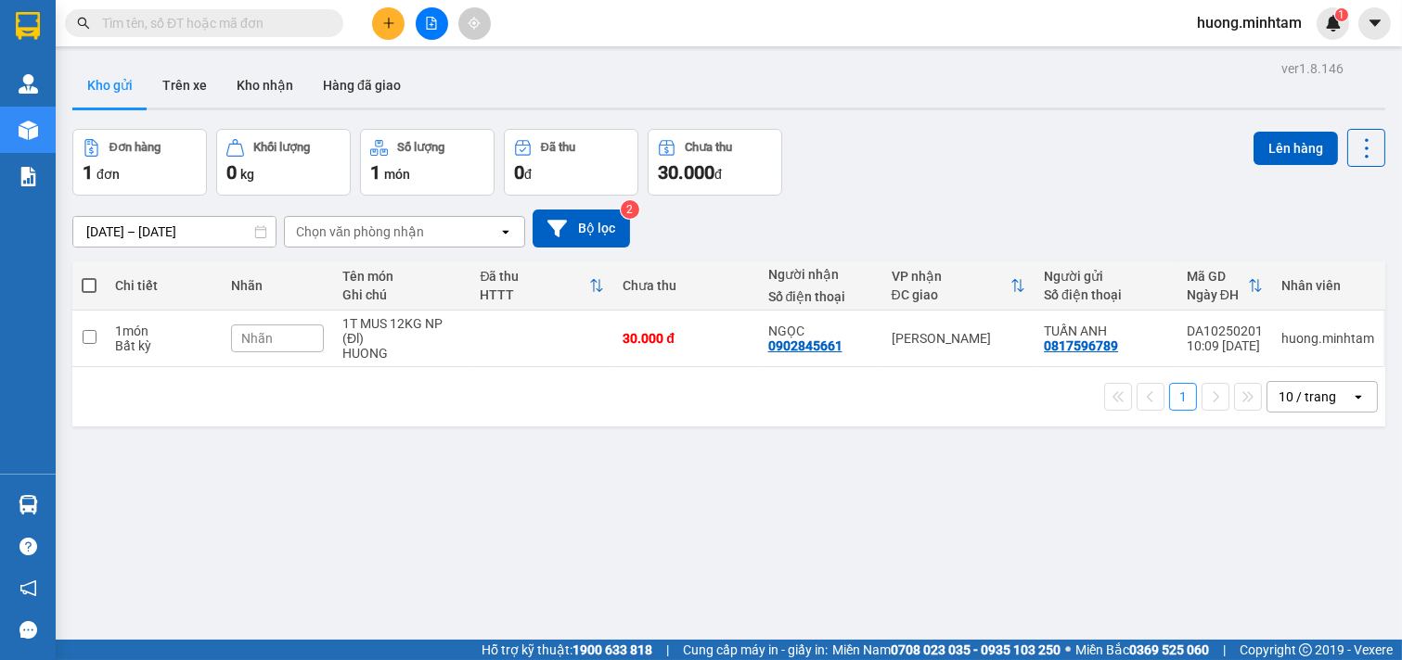
click at [390, 17] on icon "plus" at bounding box center [388, 23] width 13 height 13
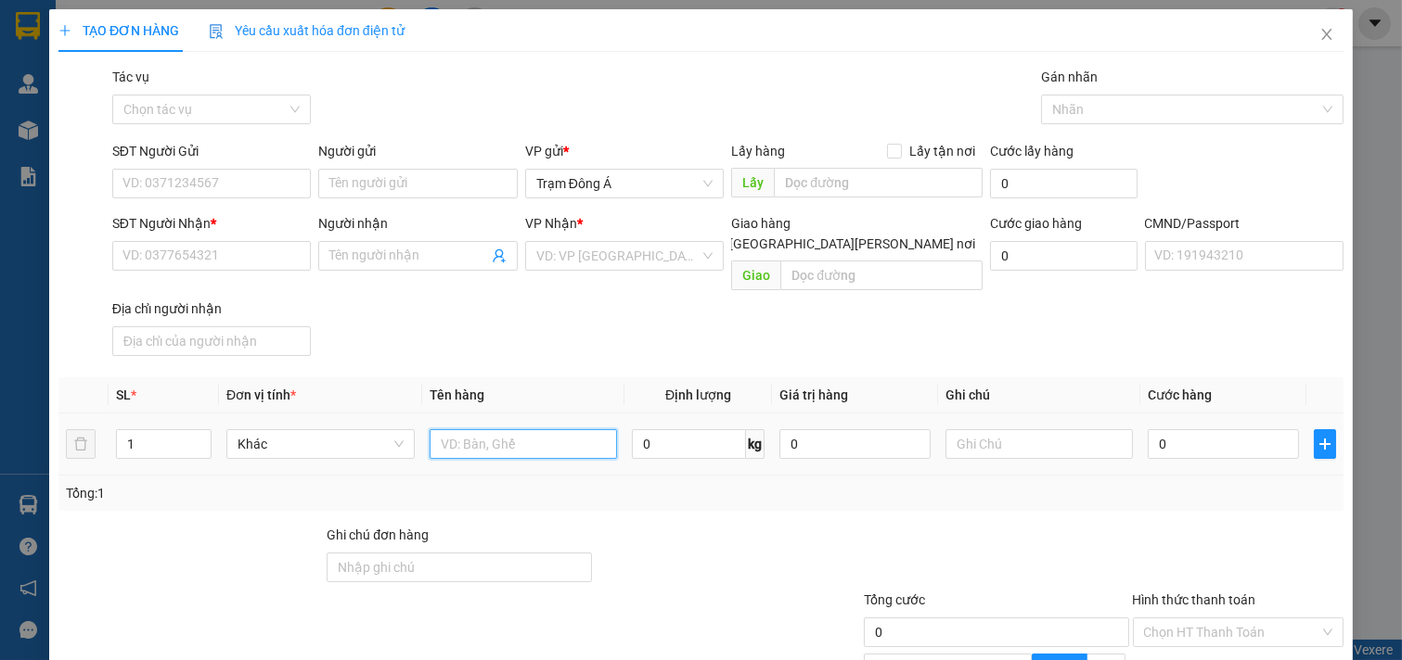
click at [511, 429] on input "text" at bounding box center [523, 444] width 188 height 30
type input "1BAO 11KG"
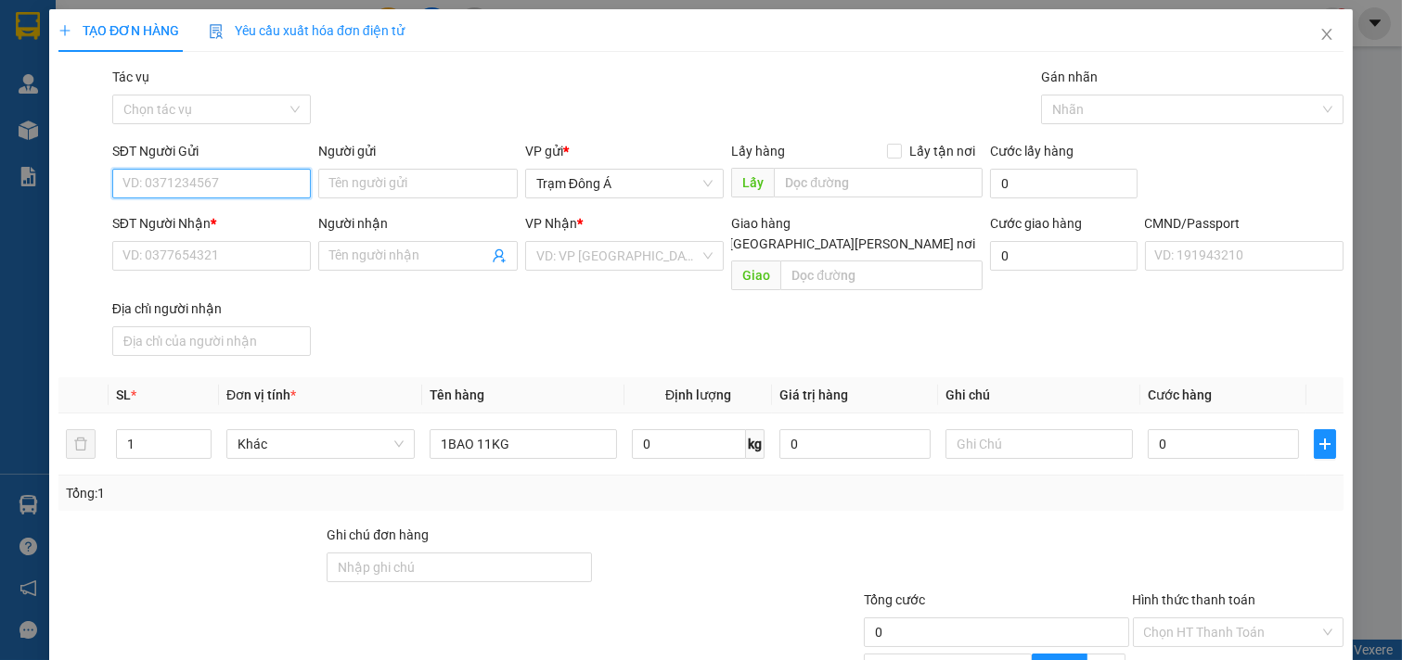
click at [242, 186] on input "SĐT Người Gửi" at bounding box center [211, 184] width 199 height 30
type input "0989805225"
click at [229, 218] on div "0989805225 - [PERSON_NAME]" at bounding box center [213, 221] width 183 height 20
type input "PHƯỢNG"
type input "0903973731"
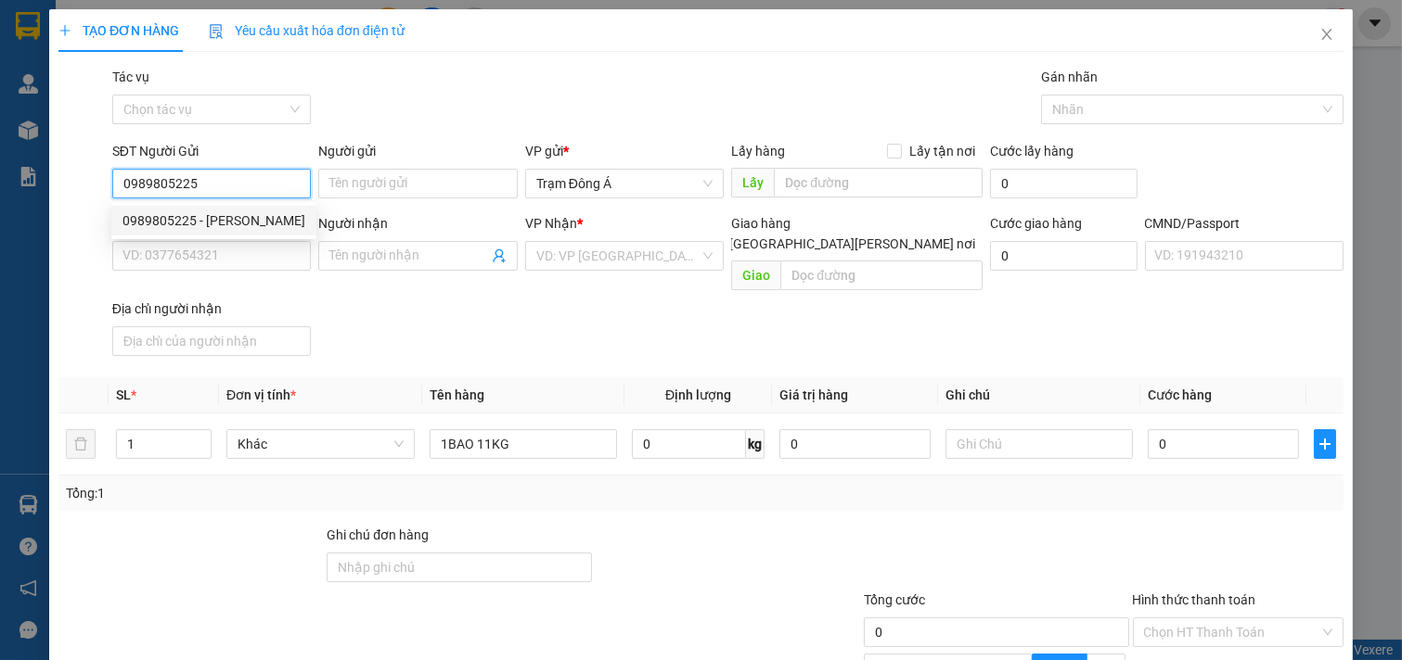
type input "PHI LONG"
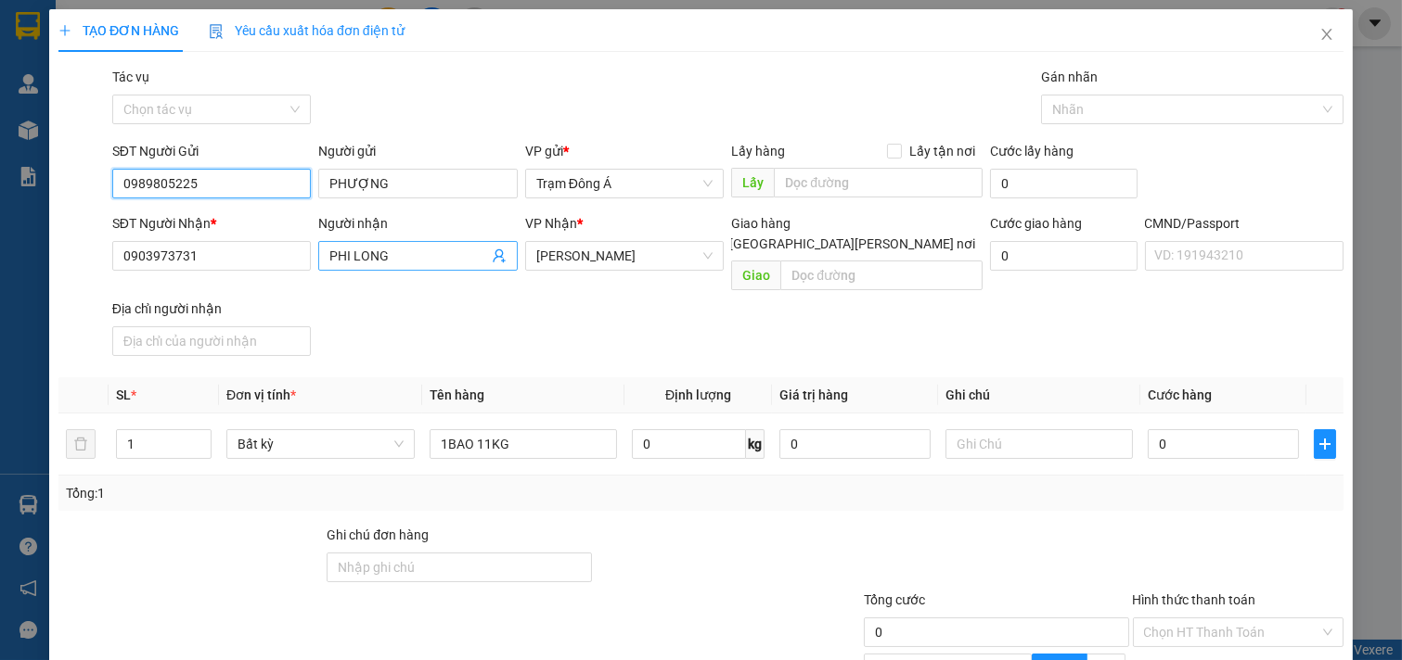
type input "0989805225"
click at [493, 256] on icon "user-add" at bounding box center [499, 257] width 12 height 14
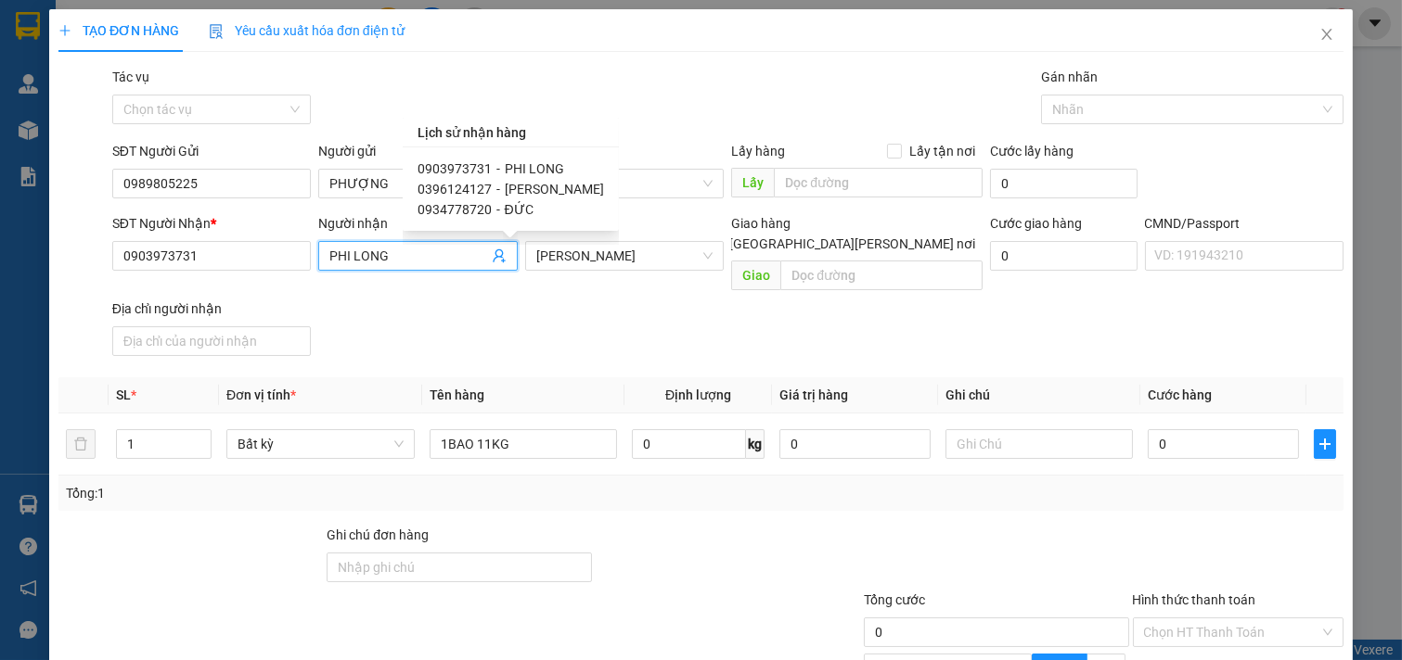
click at [471, 184] on span "0396124127" at bounding box center [454, 189] width 74 height 15
type input "0396124127"
type input "[PERSON_NAME]"
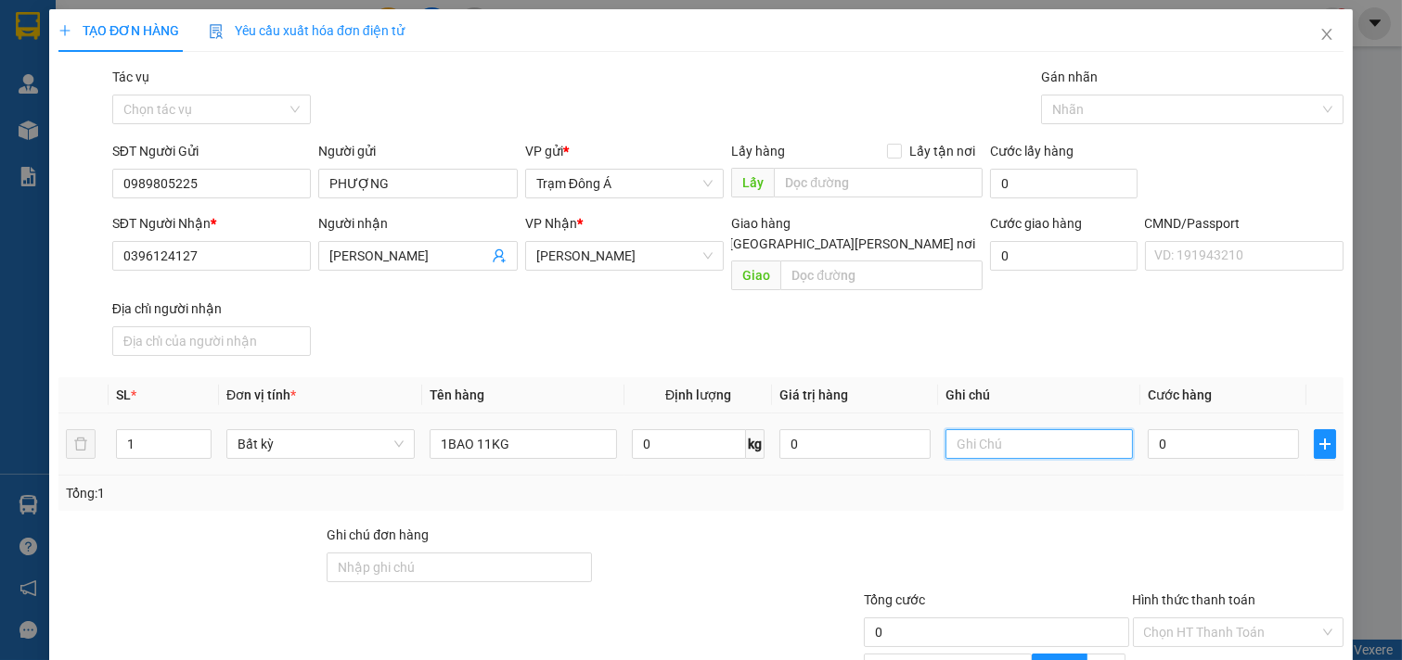
click at [1002, 429] on input "text" at bounding box center [1039, 444] width 188 height 30
type input "HUONG"
type input "3"
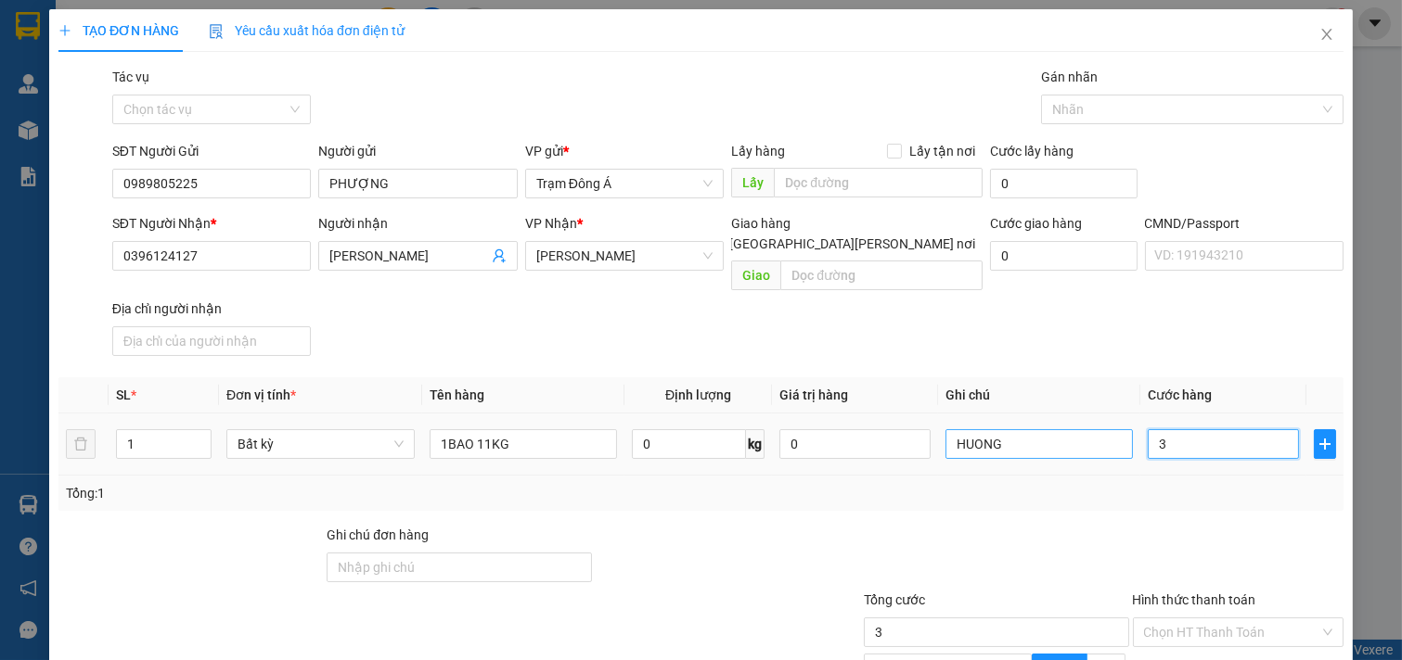
type input "30"
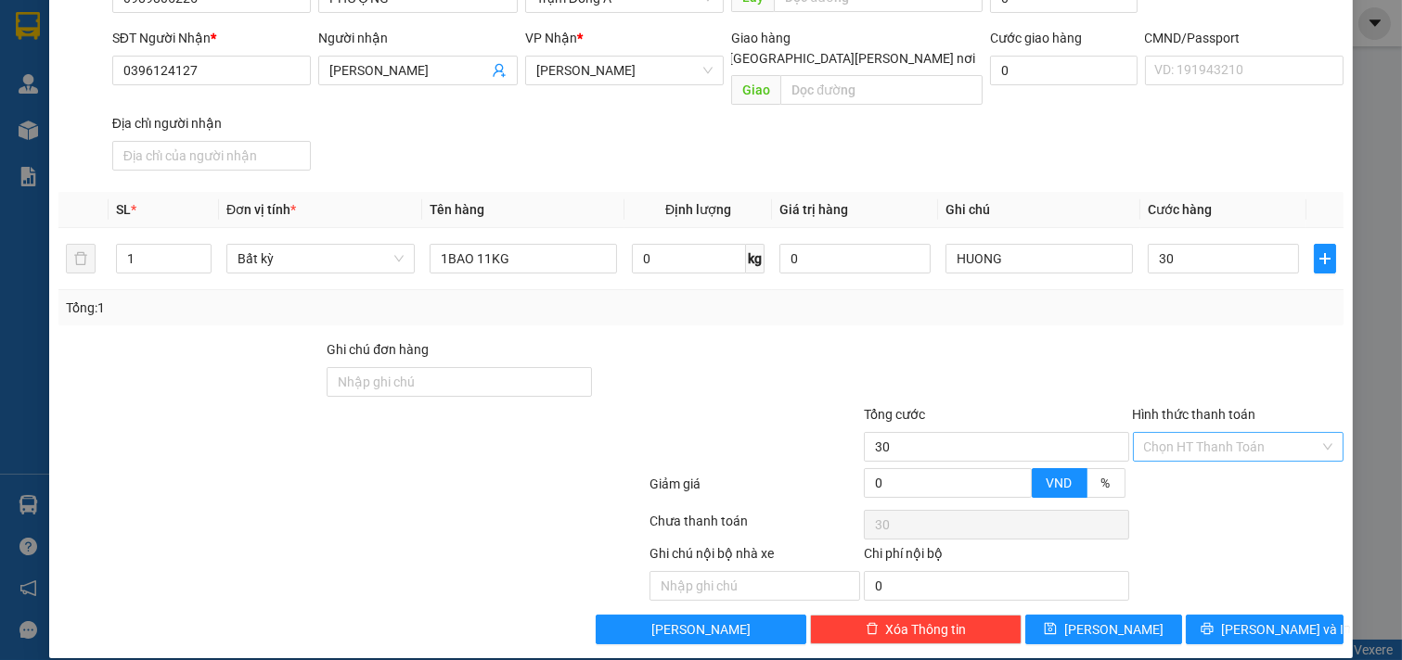
type input "30.000"
click at [1231, 433] on input "Hình thức thanh toán" at bounding box center [1232, 447] width 176 height 28
click at [1211, 466] on div "Tại văn phòng" at bounding box center [1225, 464] width 186 height 20
type input "0"
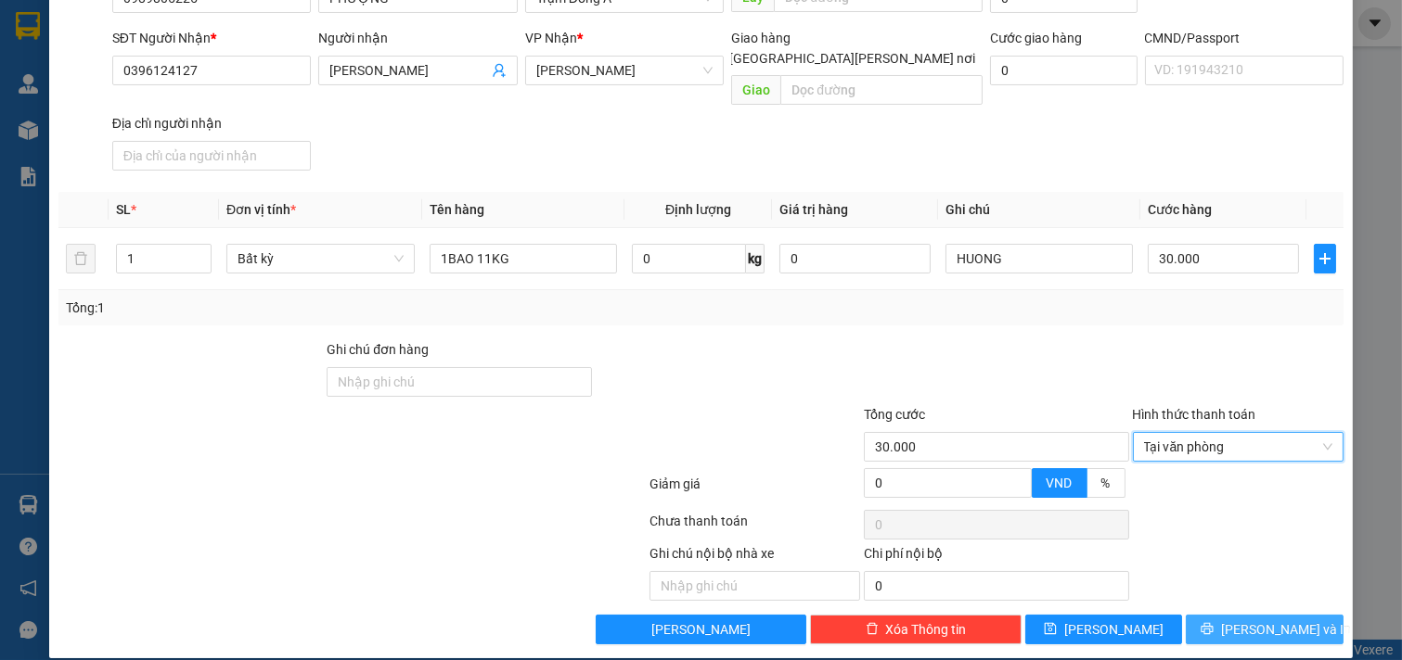
click at [1272, 620] on span "[PERSON_NAME] và In" at bounding box center [1286, 630] width 130 height 20
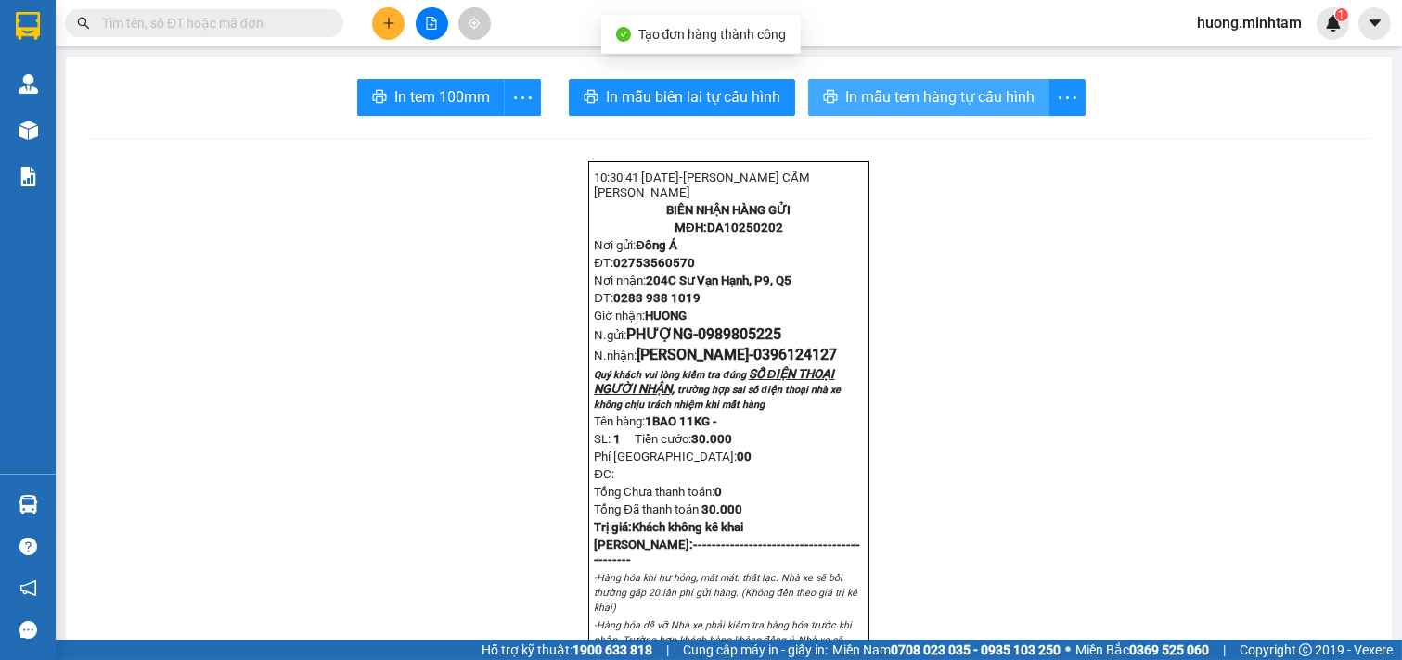
click at [884, 91] on span "In mẫu tem hàng tự cấu hình" at bounding box center [939, 96] width 189 height 23
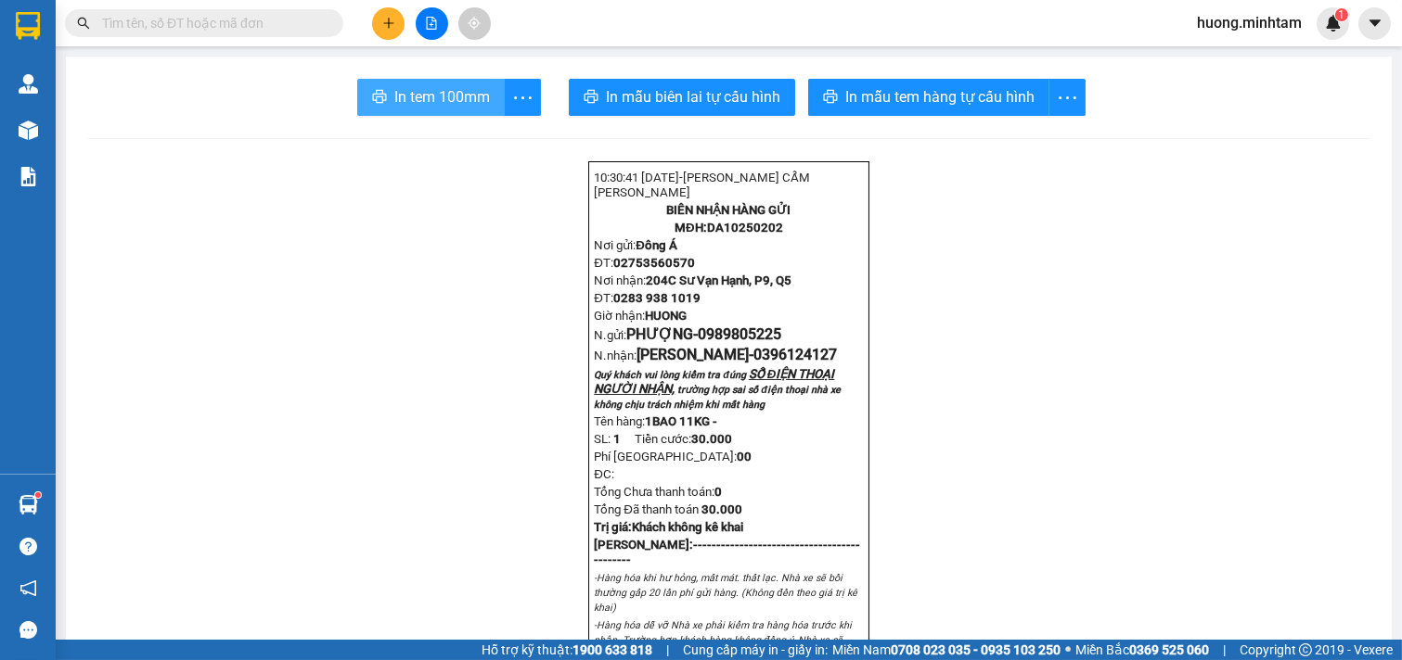
click at [433, 96] on span "In tem 100mm" at bounding box center [442, 96] width 96 height 23
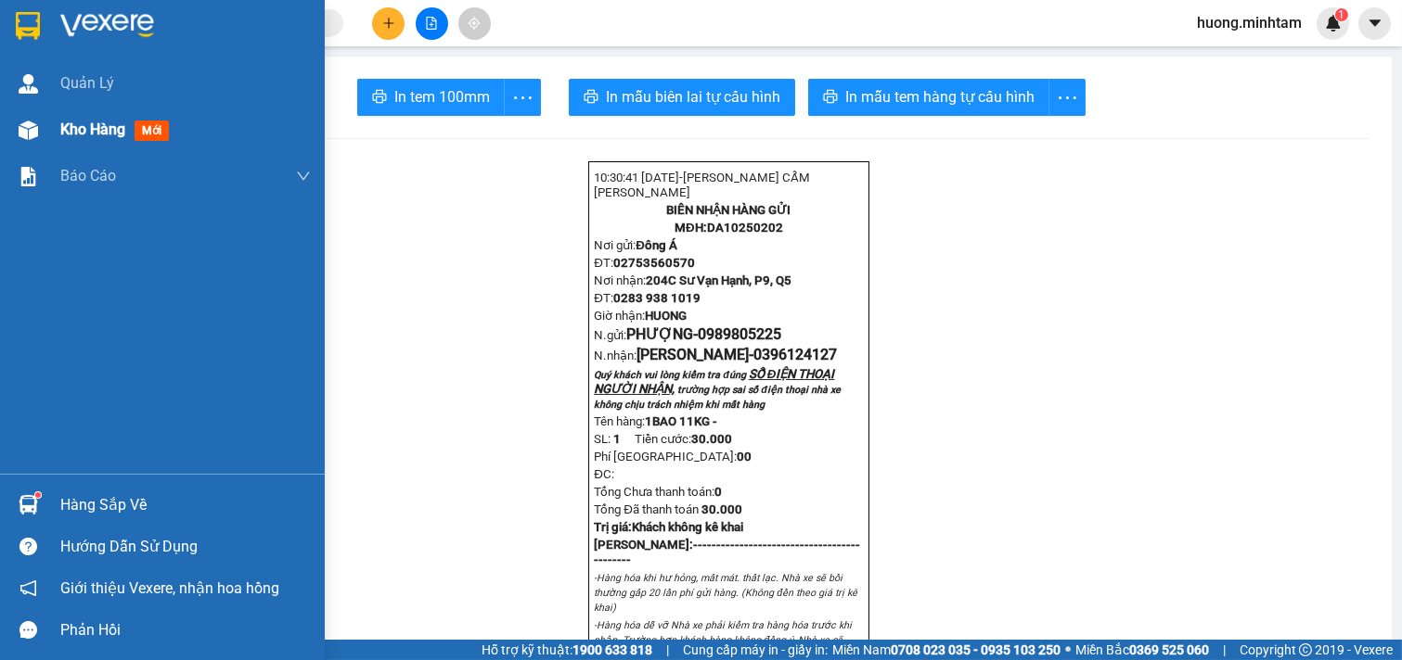
click at [95, 127] on span "Kho hàng" at bounding box center [92, 130] width 65 height 18
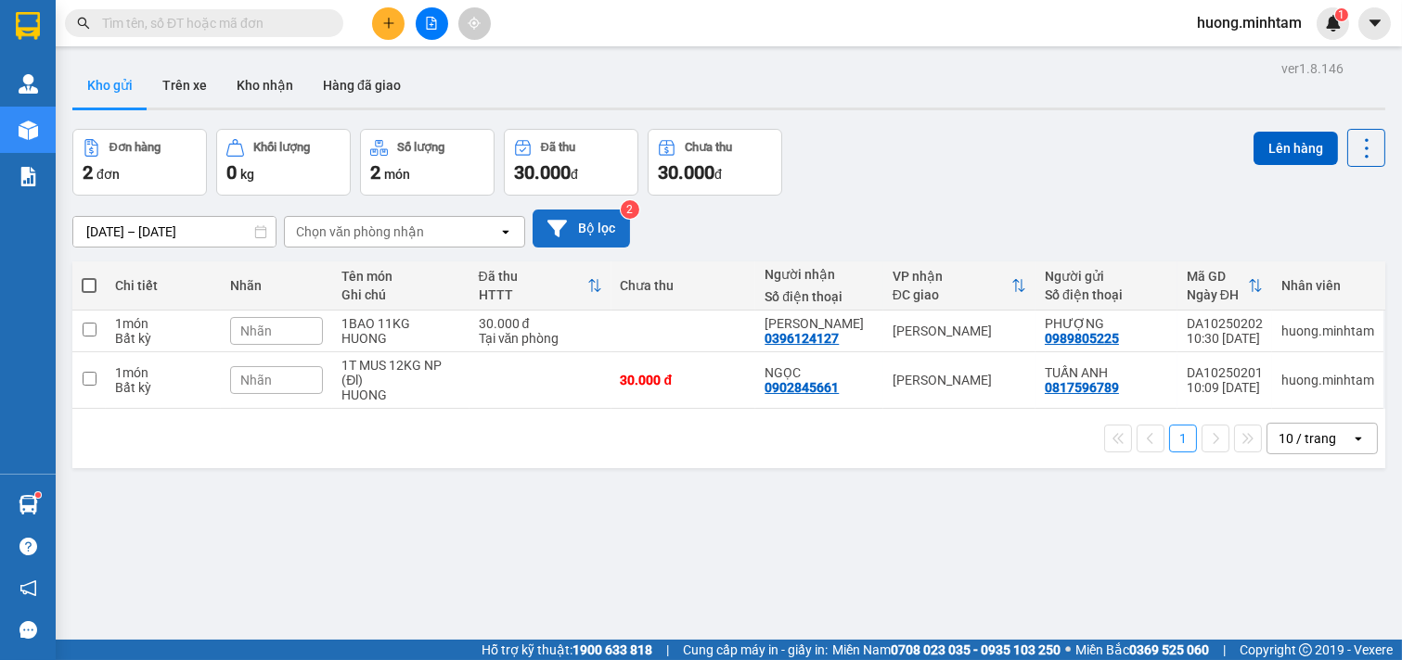
click at [561, 233] on icon at bounding box center [556, 228] width 19 height 19
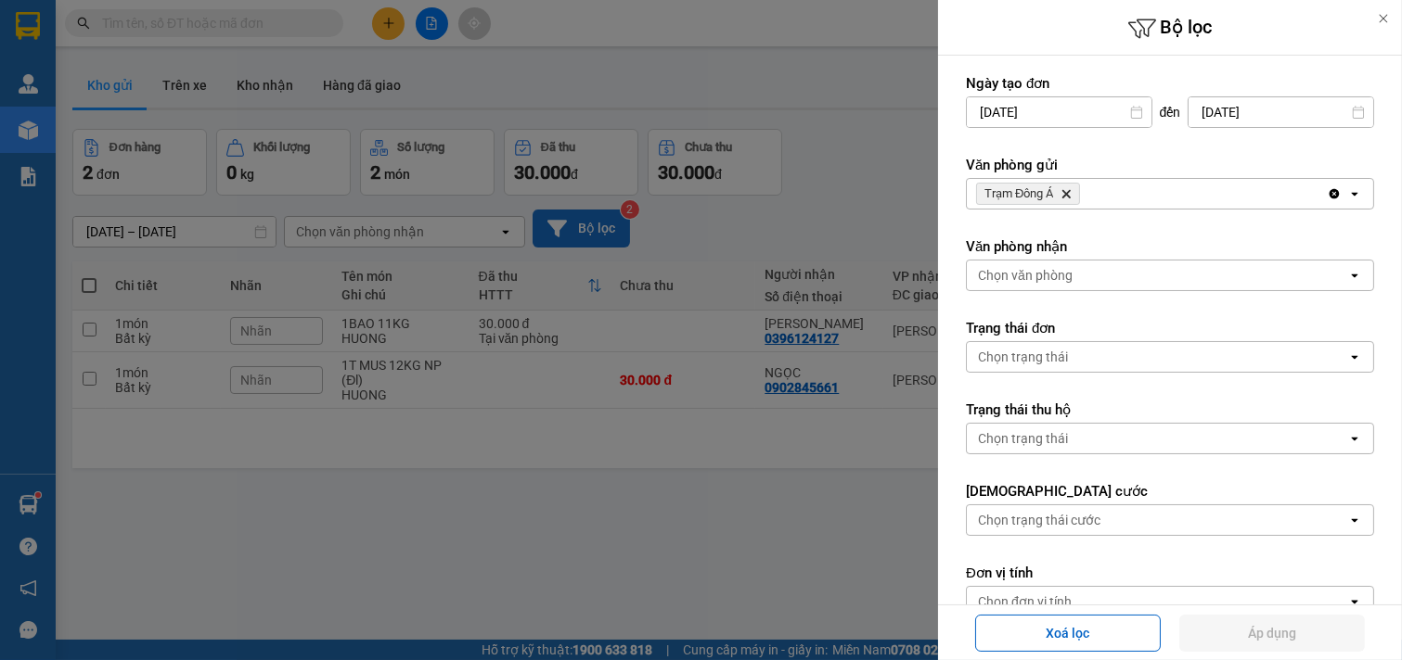
click at [1158, 184] on div "Trạm Đông Á Delete" at bounding box center [1147, 194] width 360 height 30
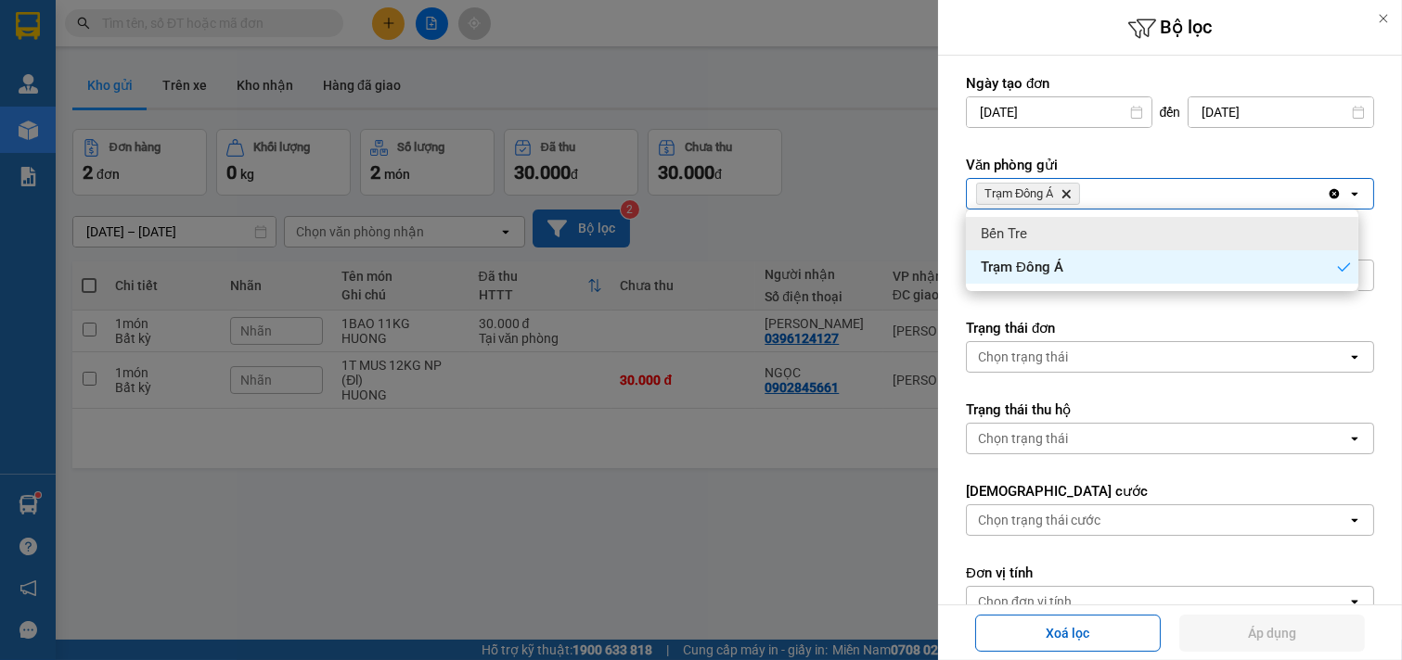
click at [1121, 233] on div "Bến Tre" at bounding box center [1162, 233] width 392 height 33
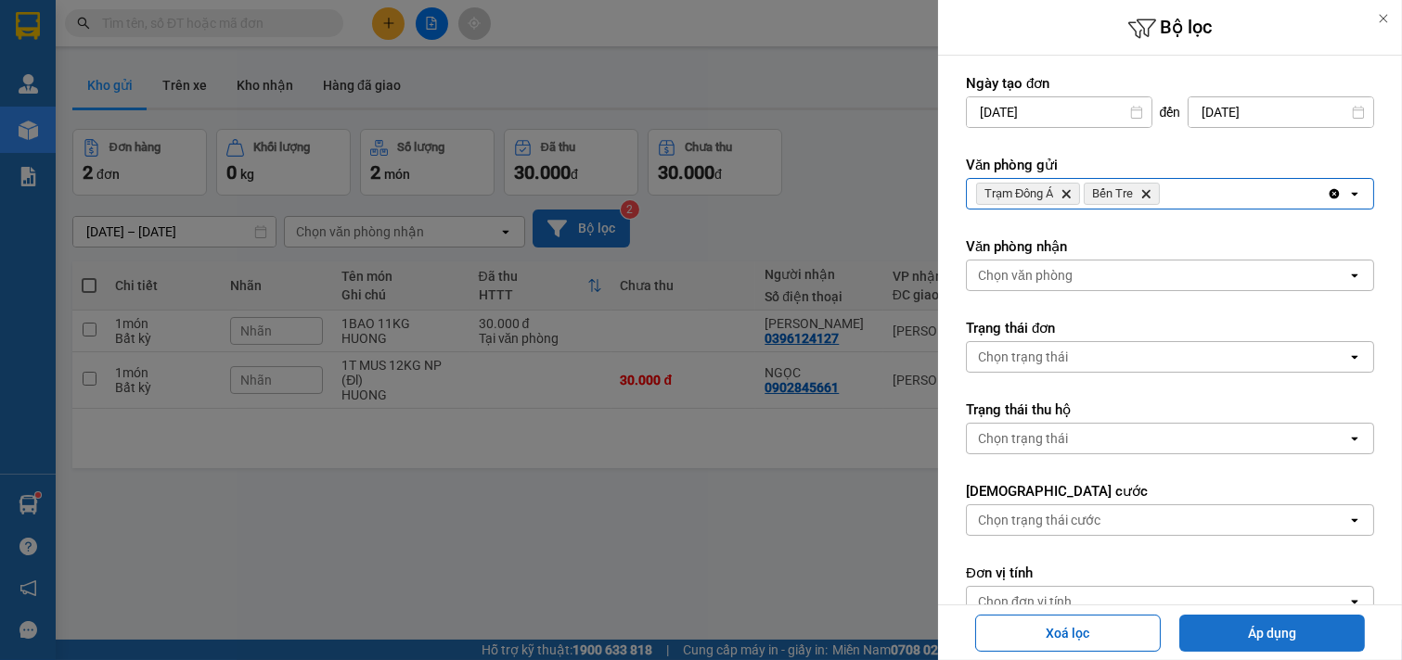
click at [1276, 635] on button "Áp dụng" at bounding box center [1272, 633] width 186 height 37
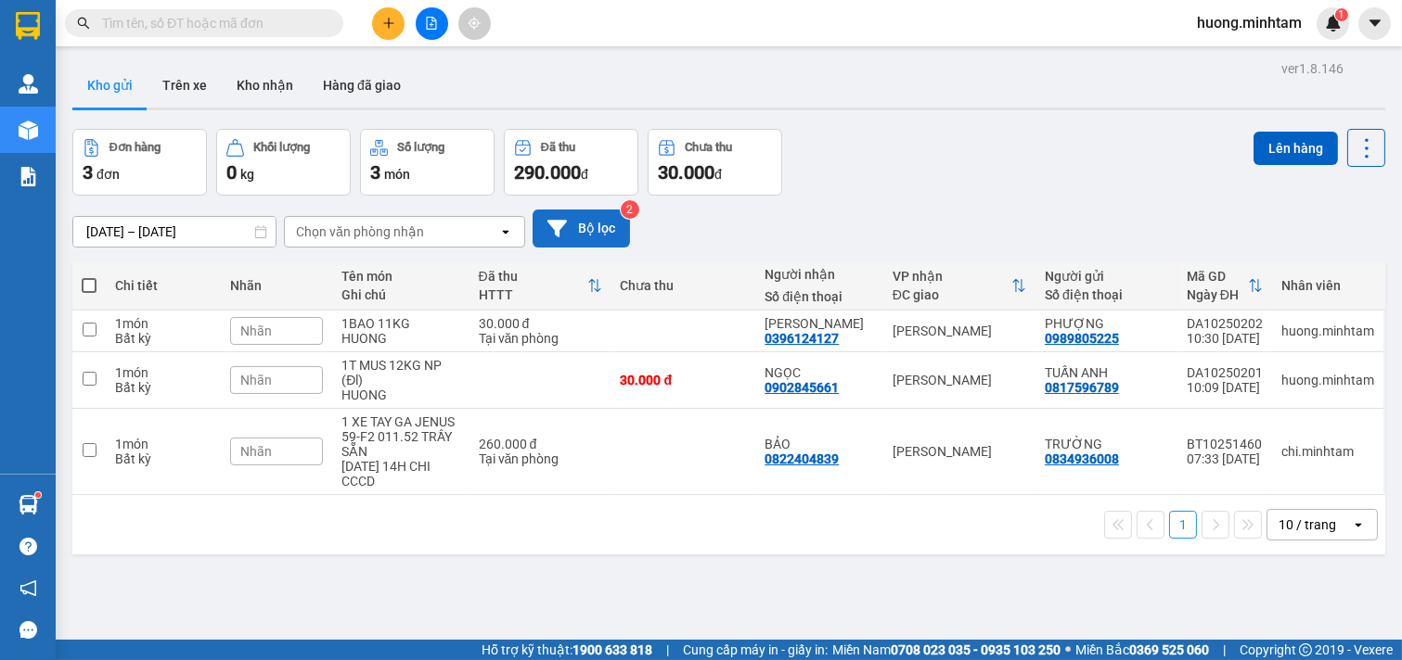
click at [588, 221] on button "Bộ lọc" at bounding box center [580, 229] width 97 height 38
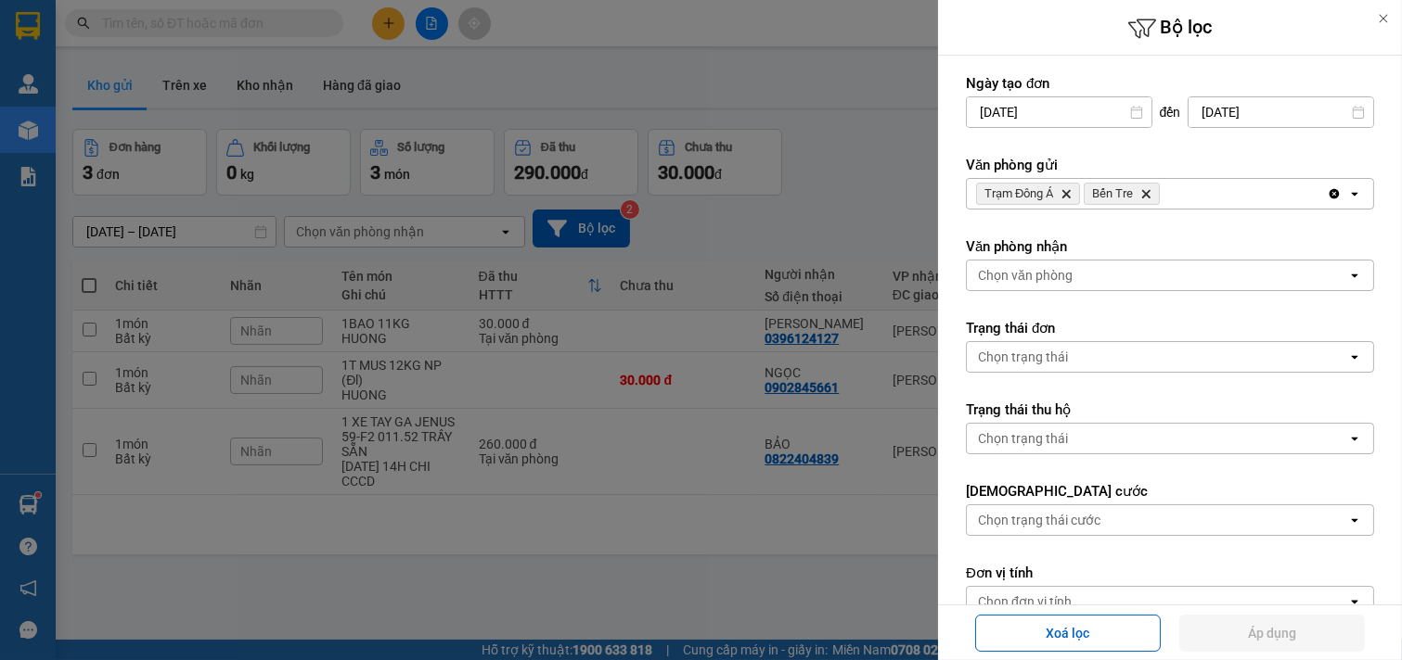
click at [1145, 195] on icon "Delete" at bounding box center [1145, 193] width 11 height 11
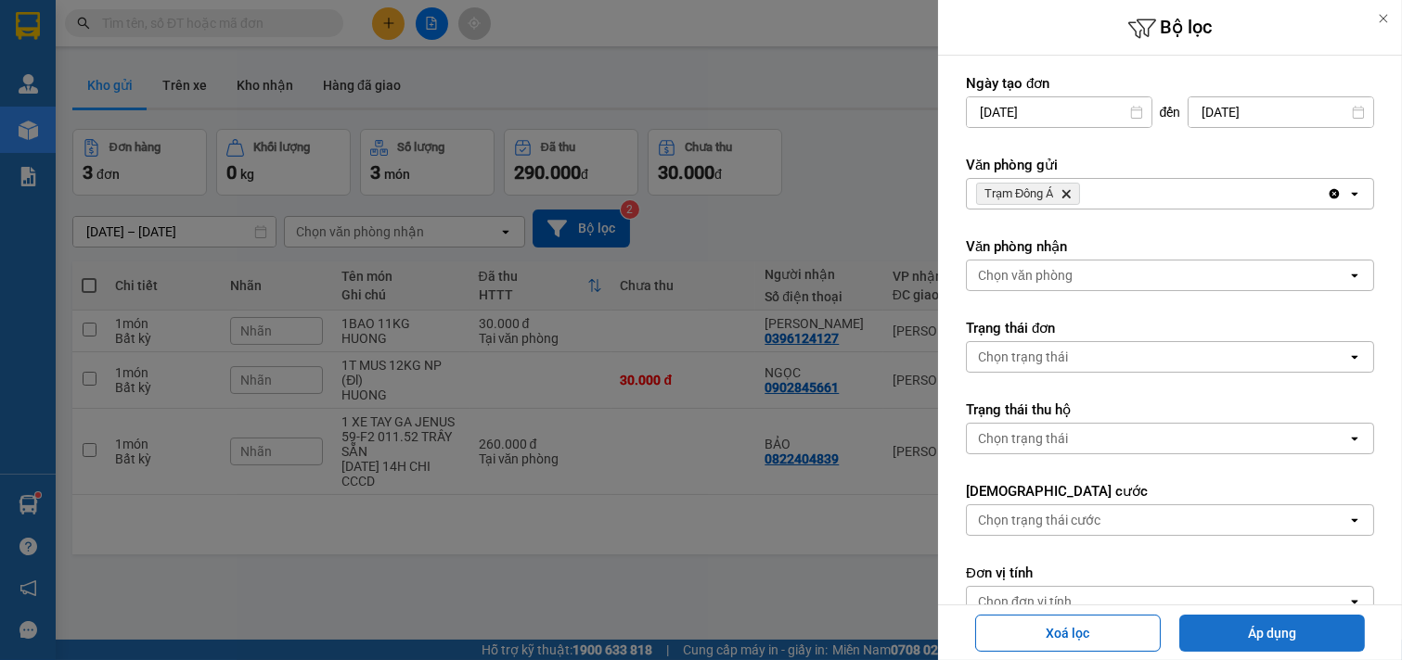
click at [1327, 623] on button "Áp dụng" at bounding box center [1272, 633] width 186 height 37
